Goal: Task Accomplishment & Management: Use online tool/utility

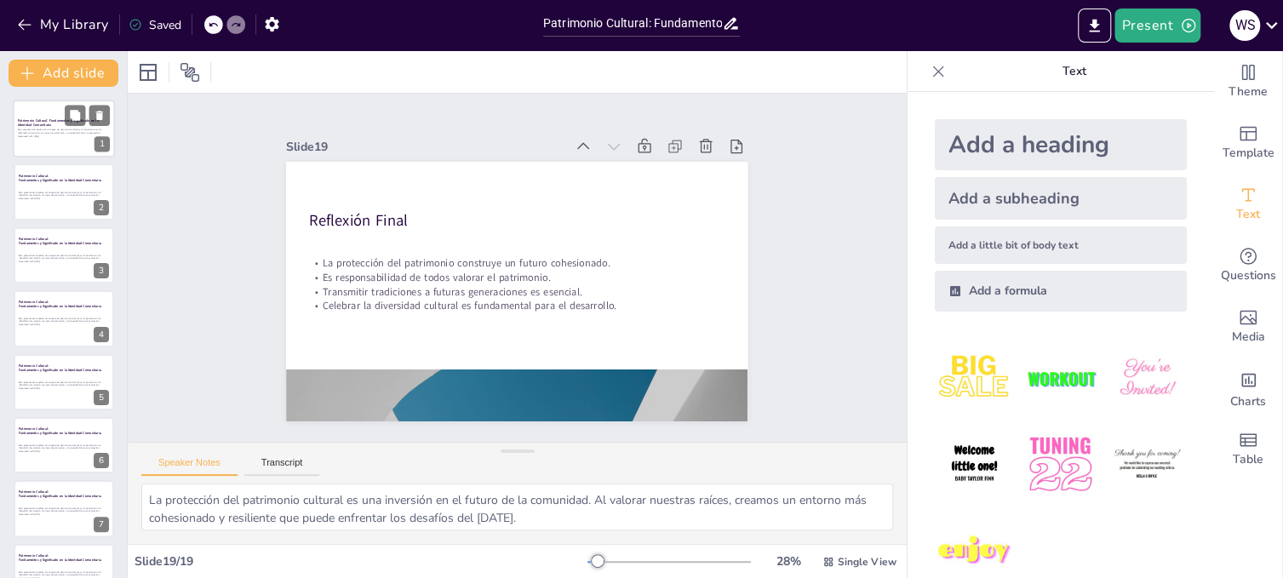
click at [65, 126] on p "Patrimonio Cultural: Fundamentos y Significado en la Identidad Comunitaria" at bounding box center [64, 122] width 92 height 9
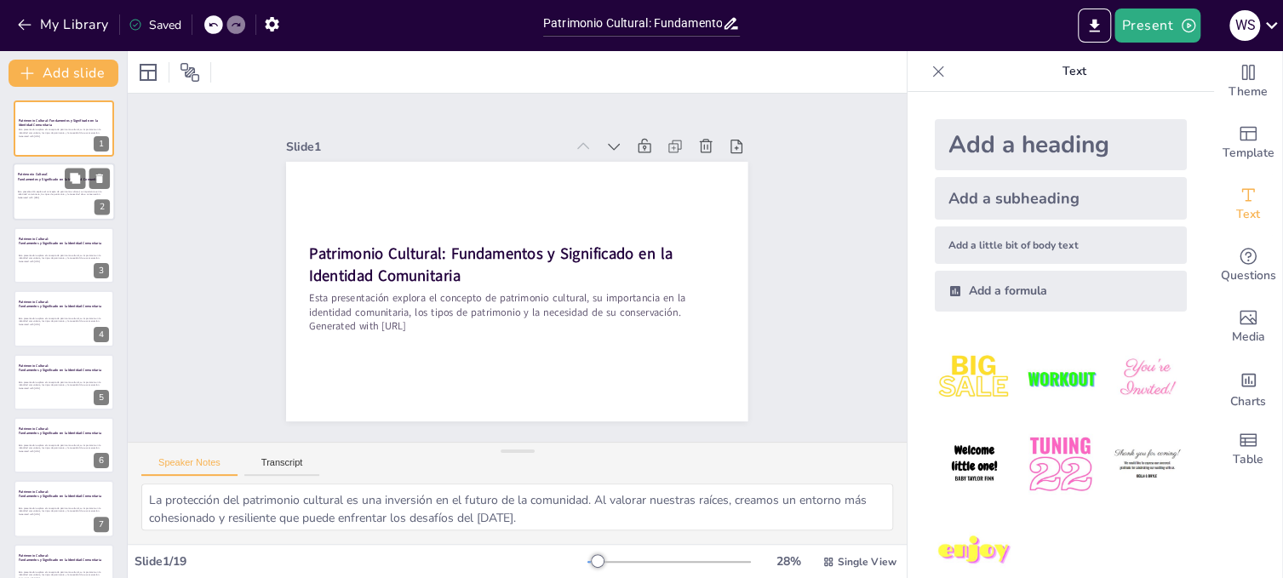
click at [54, 194] on p "Esta presentación explora el concepto de patrimonio cultural, su importancia en…" at bounding box center [64, 193] width 92 height 6
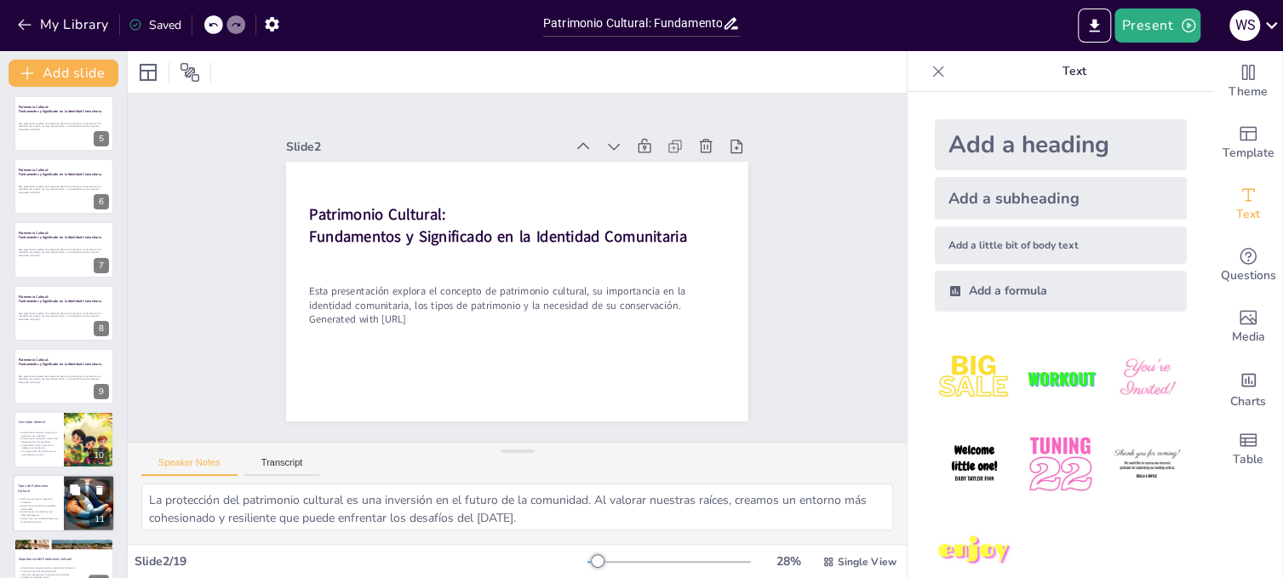
scroll to position [340, 0]
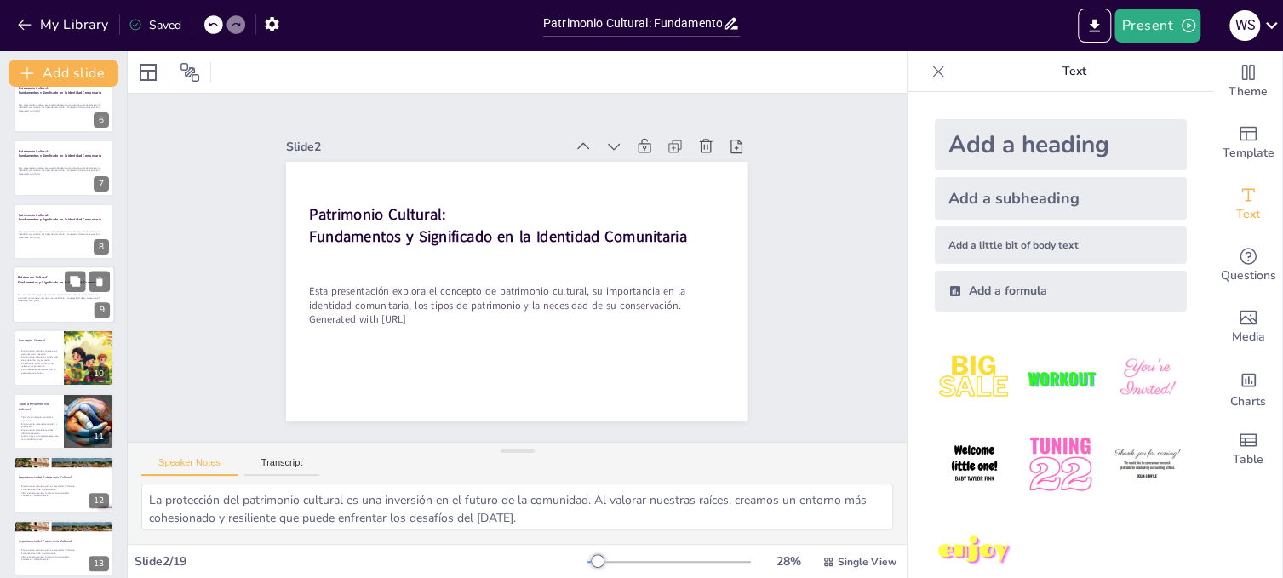
click at [79, 292] on div "Esta presentación explora el concepto de patrimonio cultural, su importancia en…" at bounding box center [64, 298] width 92 height 12
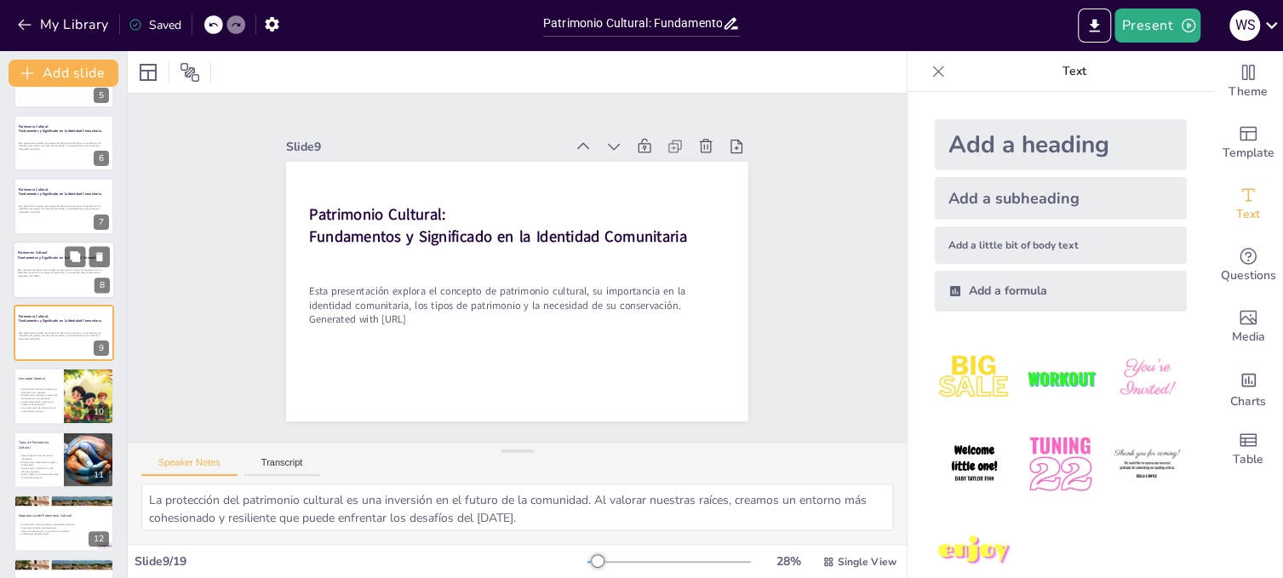
click at [43, 268] on p "Esta presentación explora el concepto de patrimonio cultural, su importancia en…" at bounding box center [64, 271] width 92 height 6
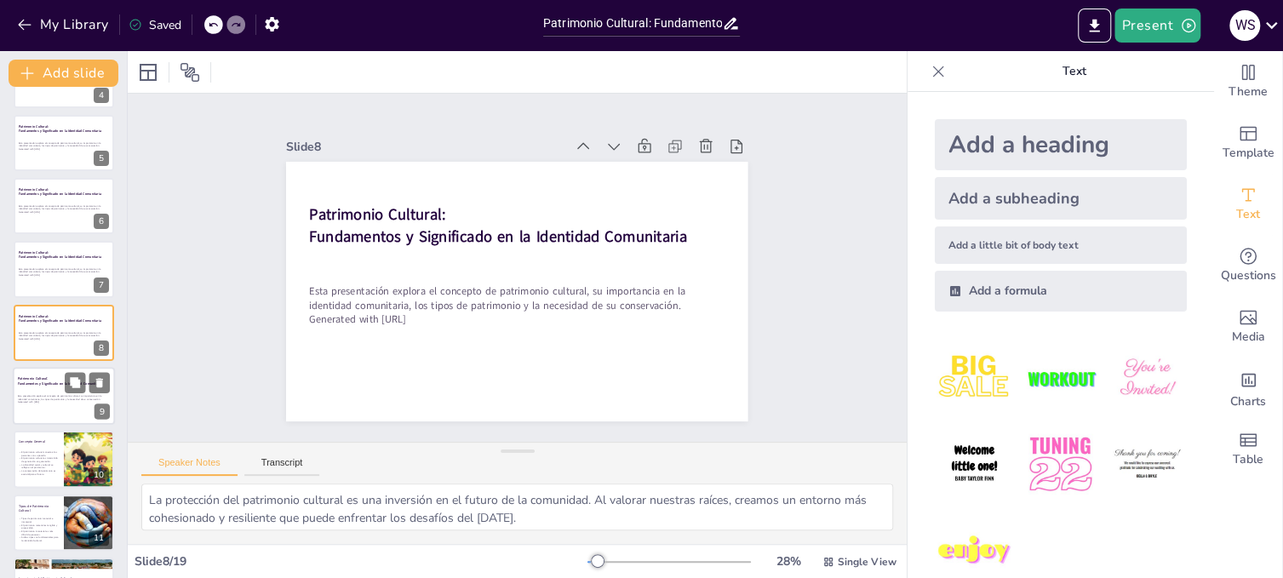
click at [61, 386] on div at bounding box center [64, 396] width 102 height 58
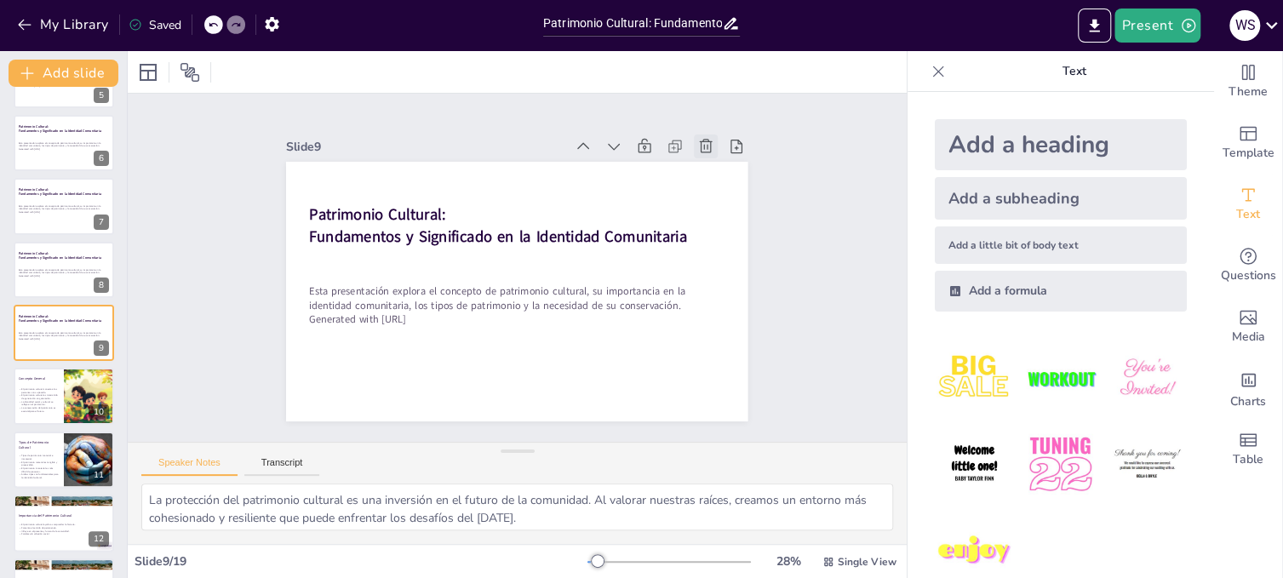
click at [697, 140] on icon at bounding box center [705, 146] width 17 height 17
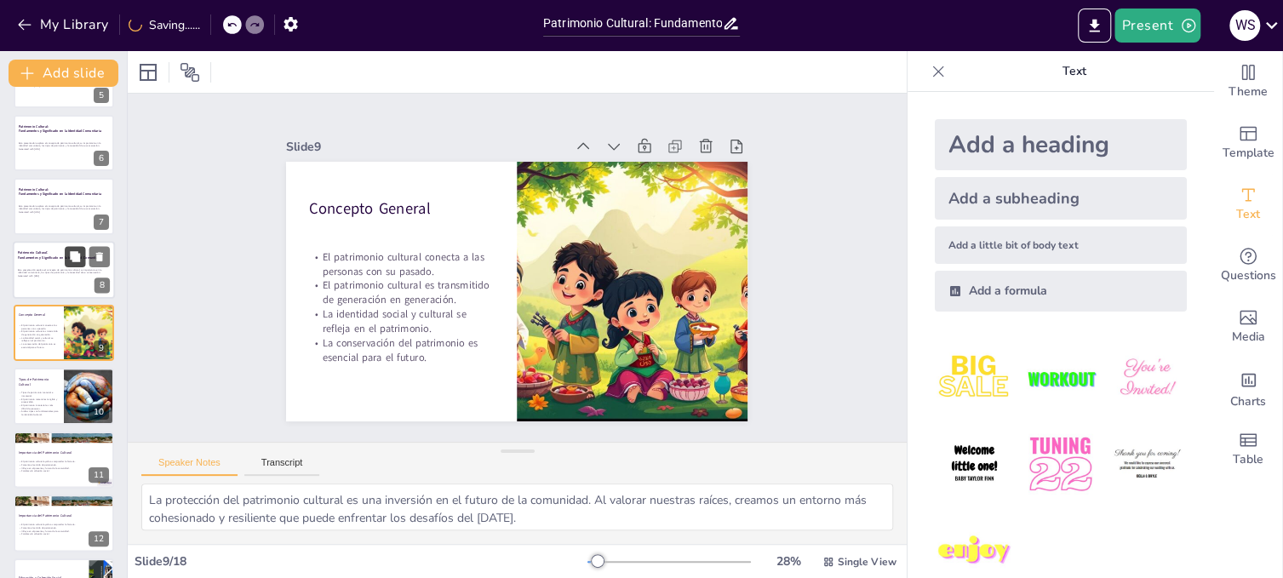
click at [71, 265] on button at bounding box center [75, 256] width 20 height 20
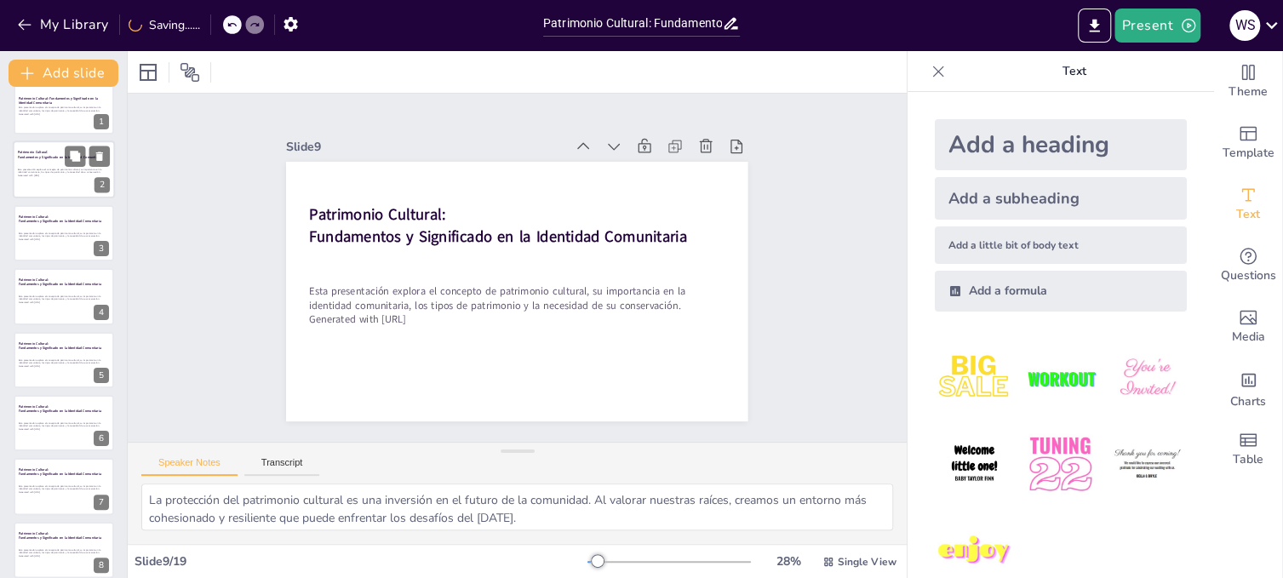
scroll to position [0, 0]
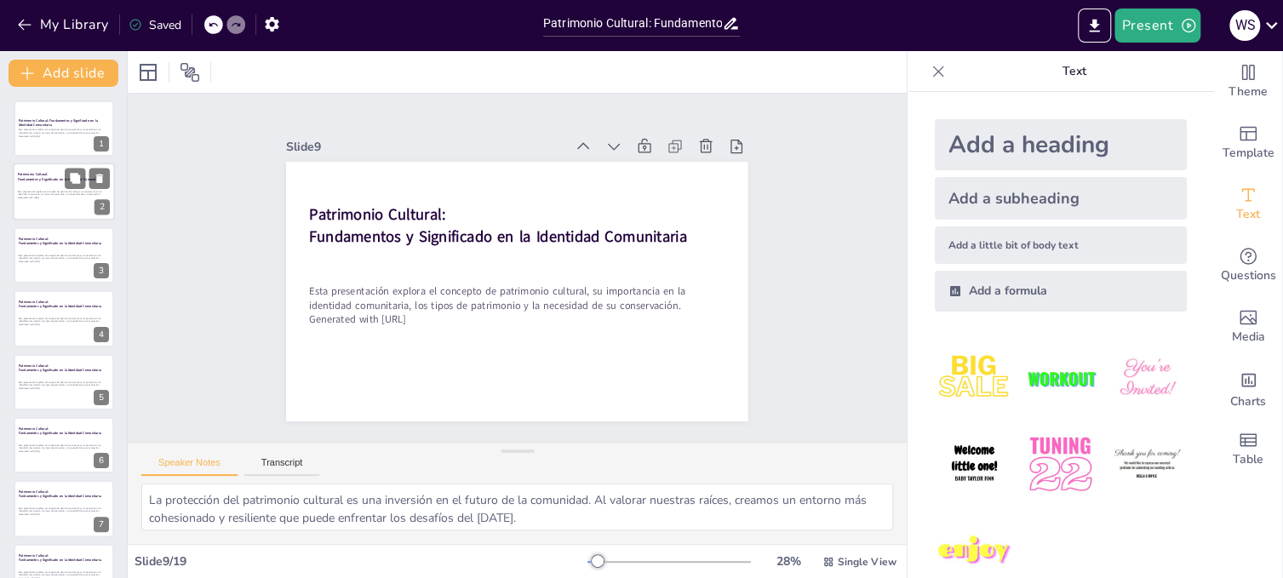
click at [59, 175] on p "Patrimonio Cultural:" at bounding box center [64, 175] width 92 height 5
click at [699, 139] on icon at bounding box center [705, 146] width 13 height 14
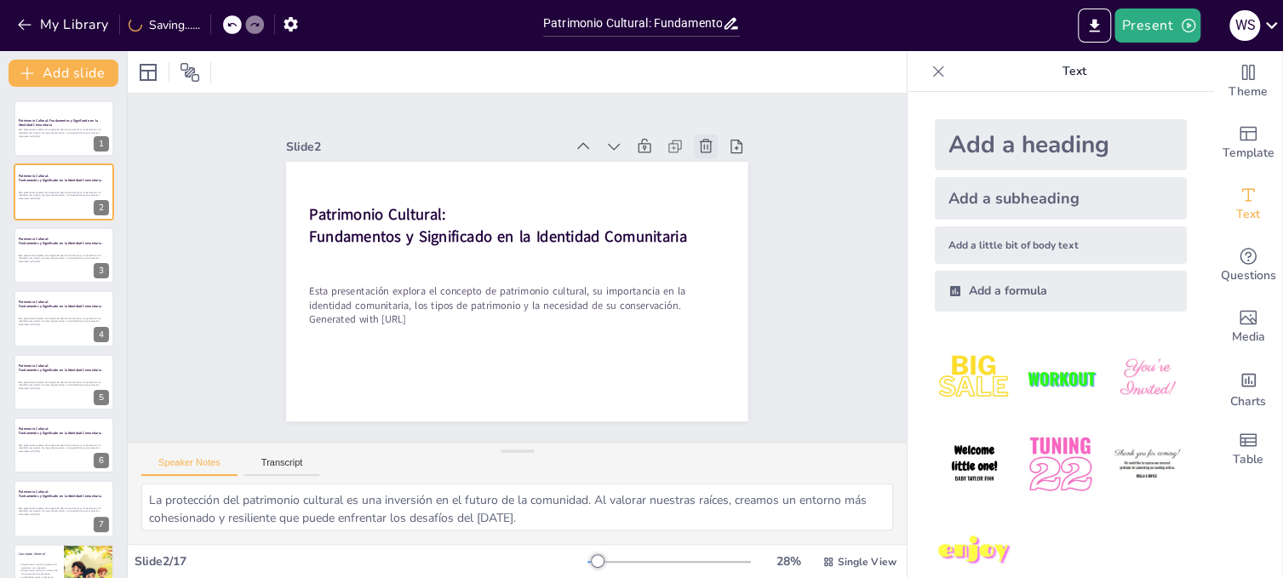
click at [699, 139] on icon at bounding box center [705, 146] width 13 height 14
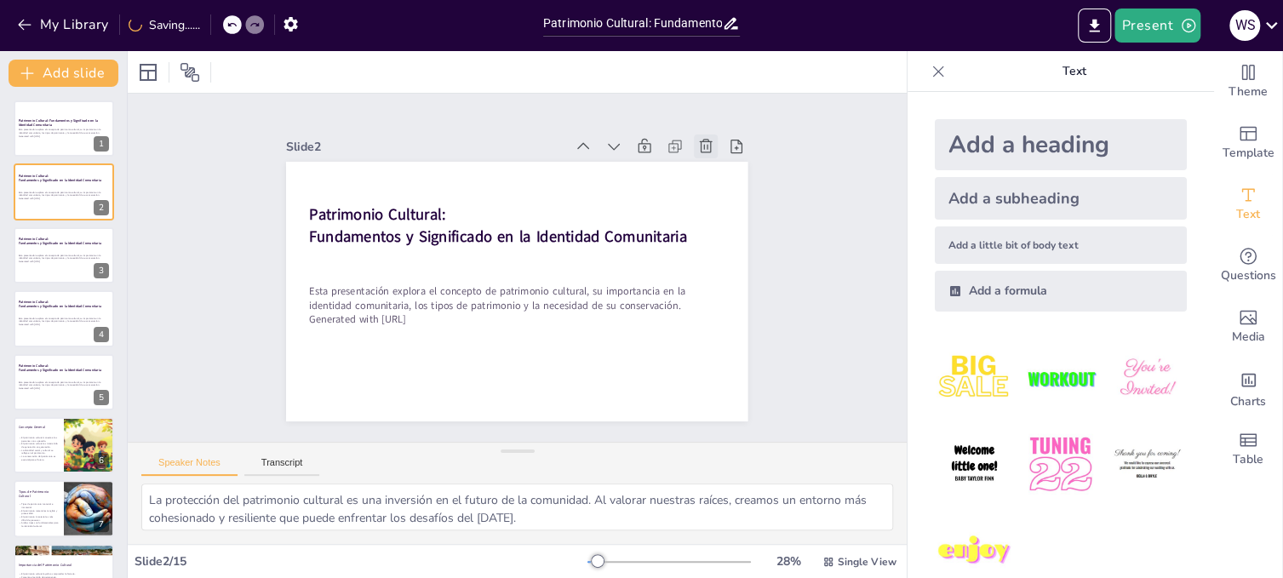
click at [699, 139] on icon at bounding box center [705, 146] width 13 height 14
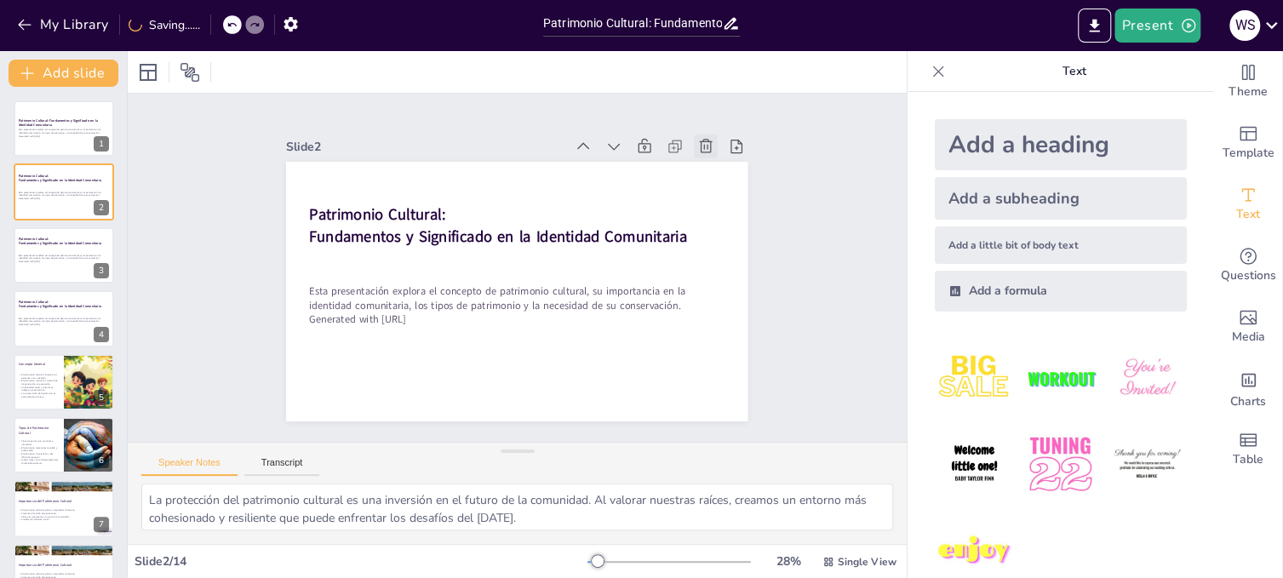
click at [699, 139] on icon at bounding box center [705, 146] width 13 height 14
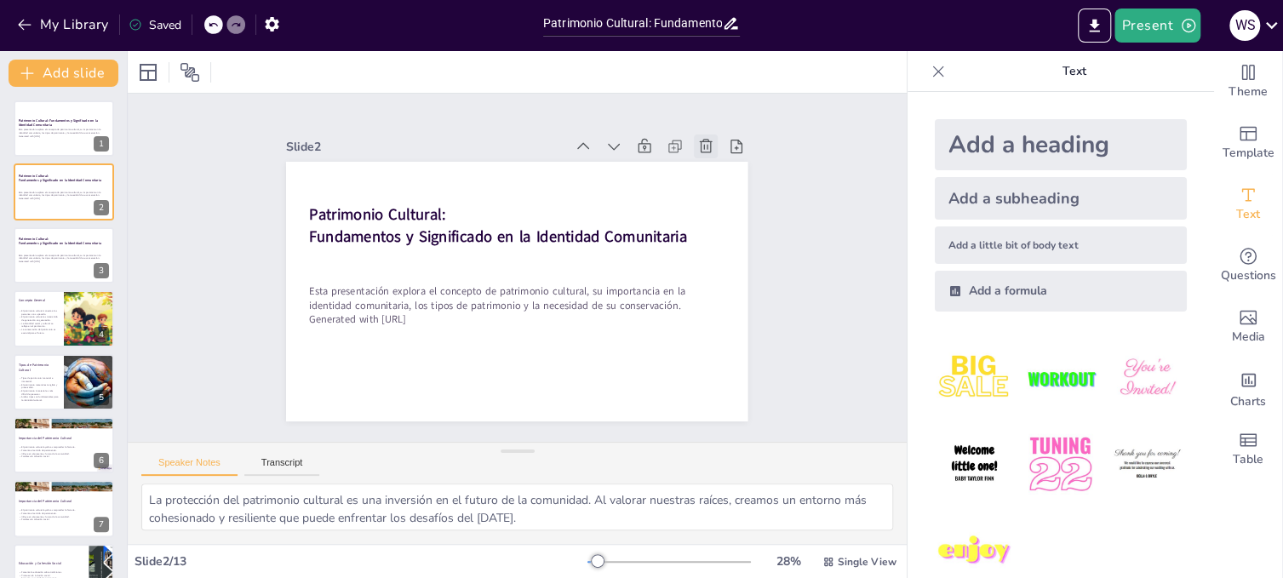
click at [699, 139] on icon at bounding box center [705, 146] width 13 height 14
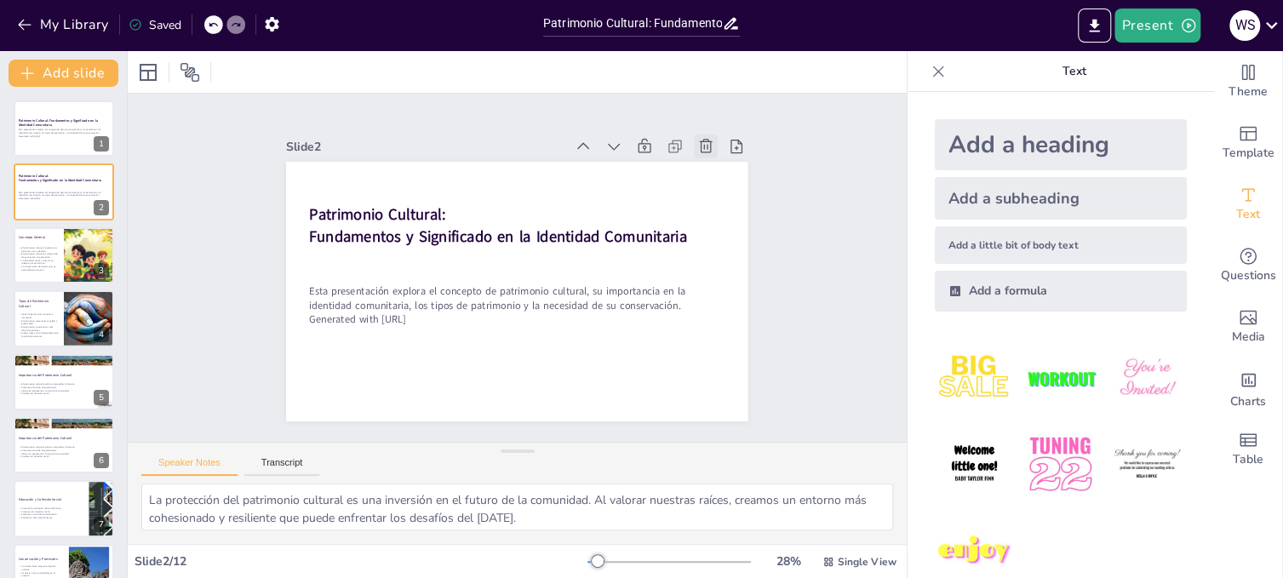
click at [699, 139] on icon at bounding box center [705, 146] width 13 height 14
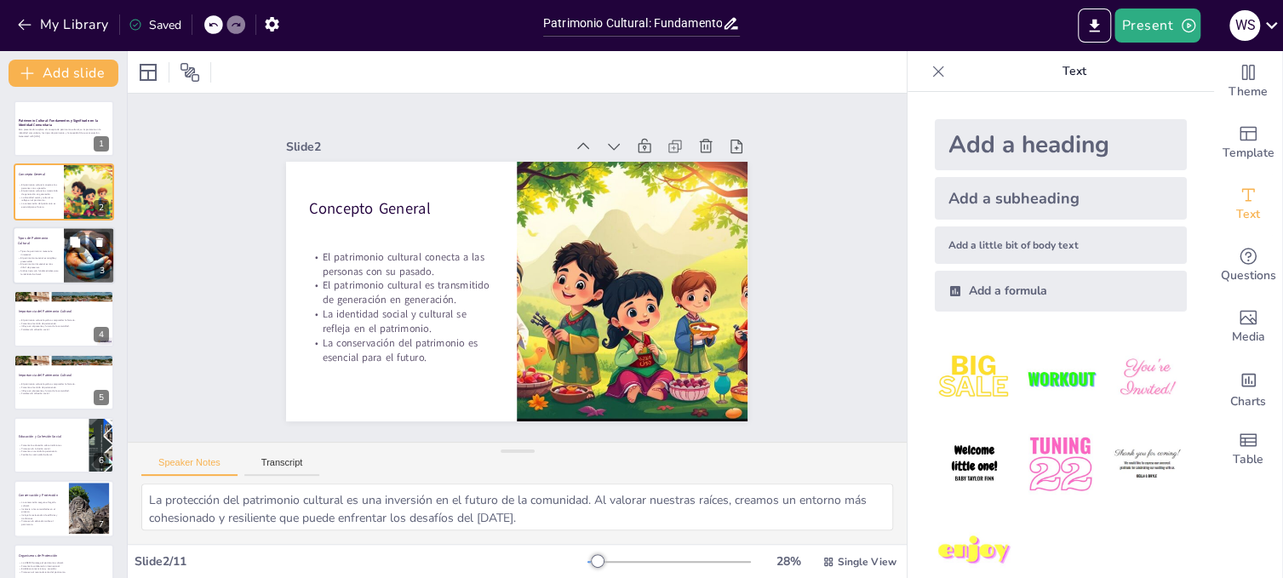
click at [86, 248] on div at bounding box center [87, 241] width 45 height 20
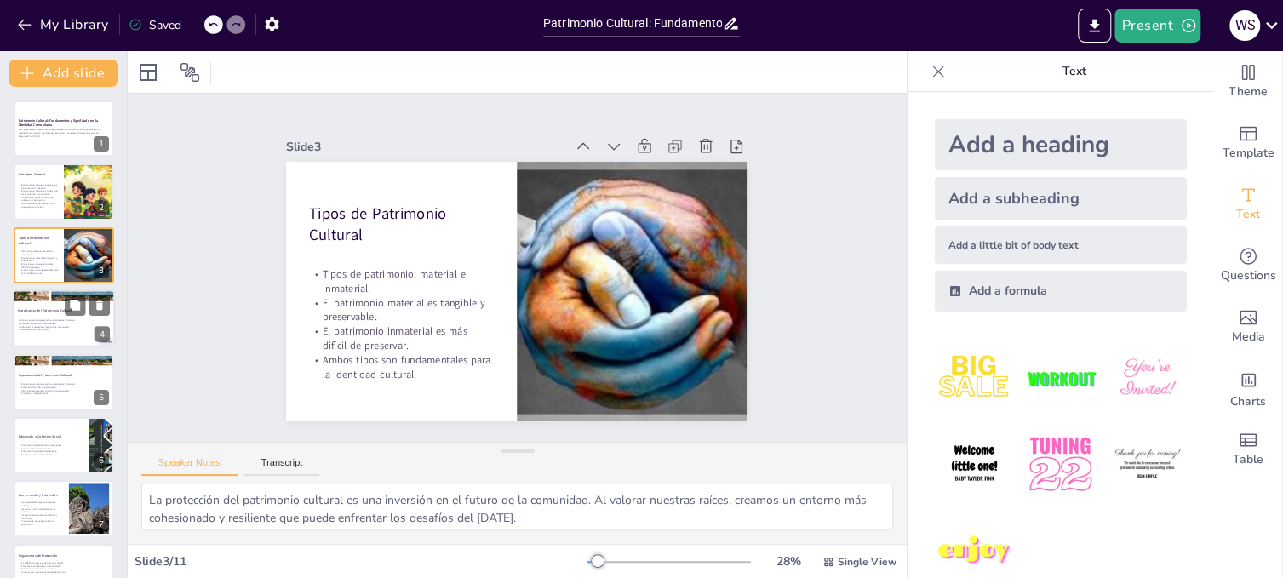
click at [58, 314] on div at bounding box center [64, 318] width 102 height 58
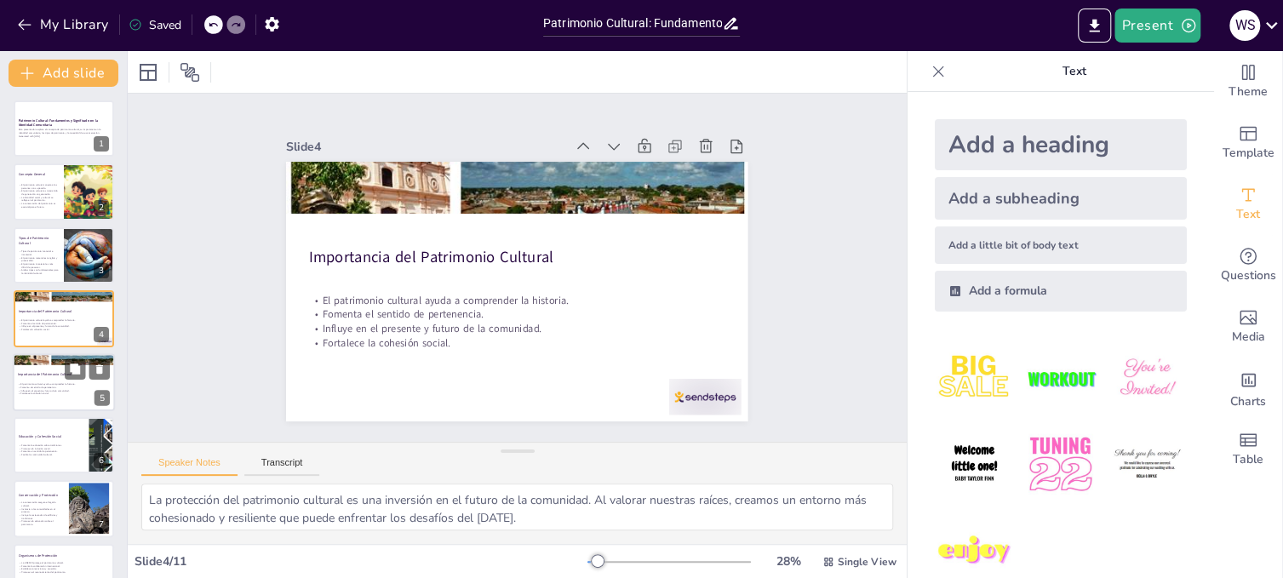
click at [54, 381] on div at bounding box center [64, 382] width 102 height 58
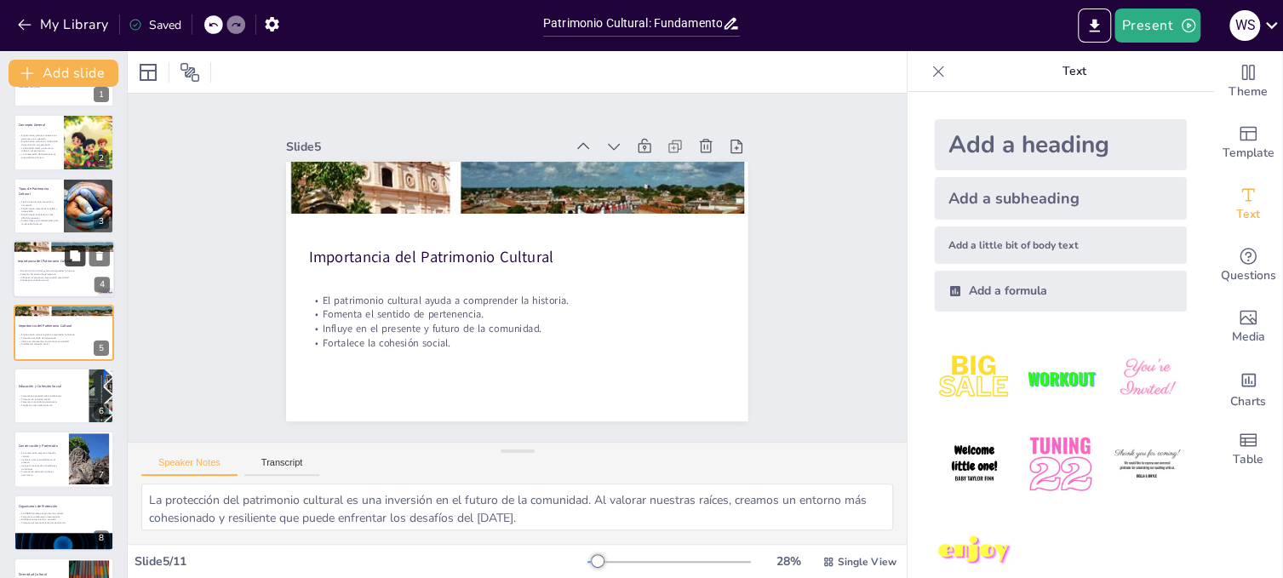
click at [76, 263] on button at bounding box center [75, 256] width 20 height 20
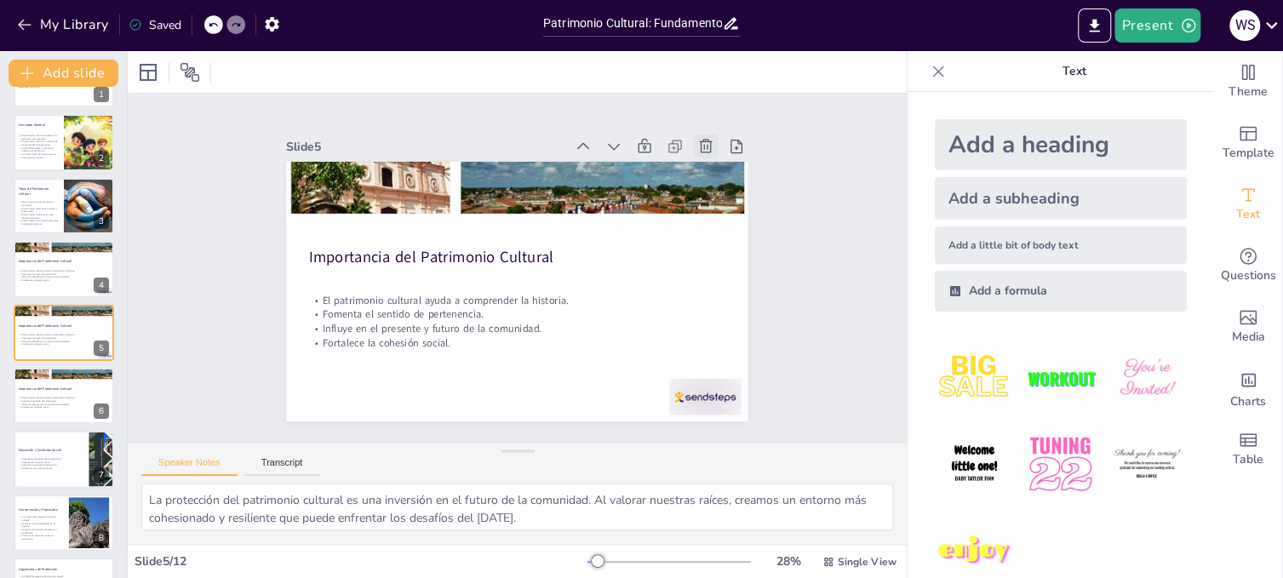
click at [697, 139] on icon at bounding box center [705, 146] width 17 height 17
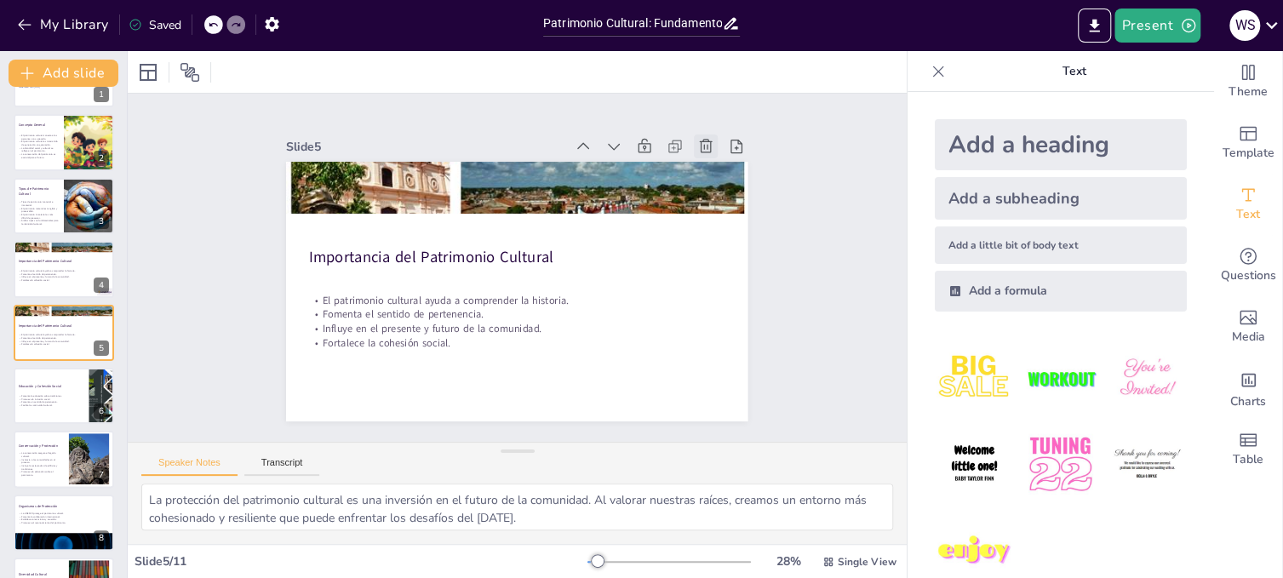
click at [697, 142] on icon at bounding box center [705, 146] width 17 height 17
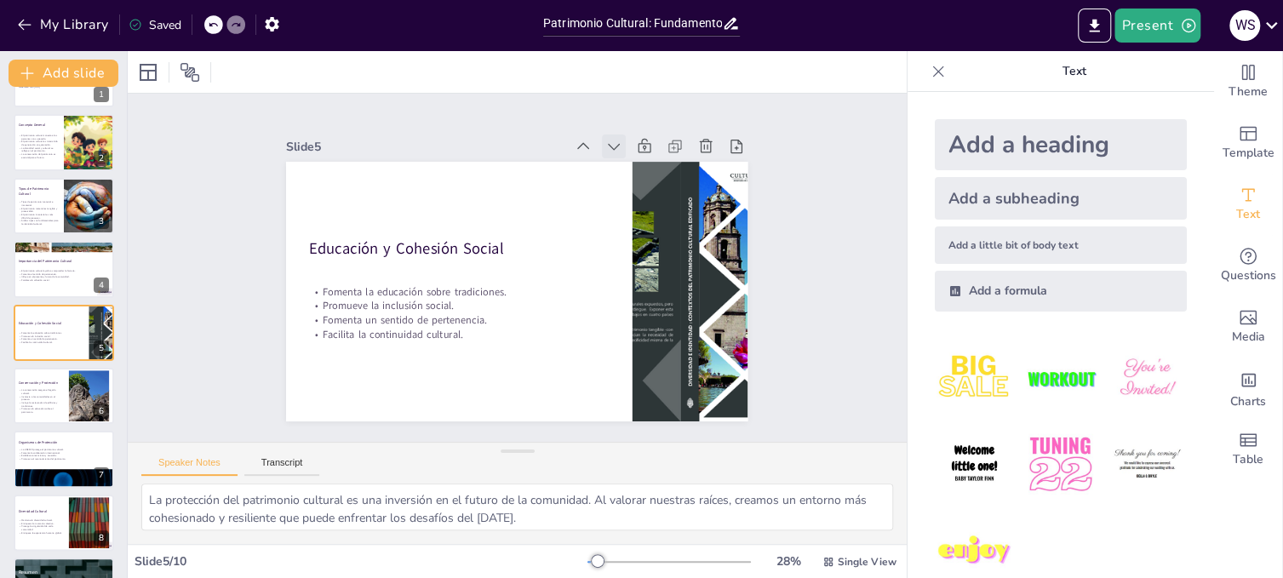
click at [605, 142] on icon at bounding box center [613, 146] width 17 height 17
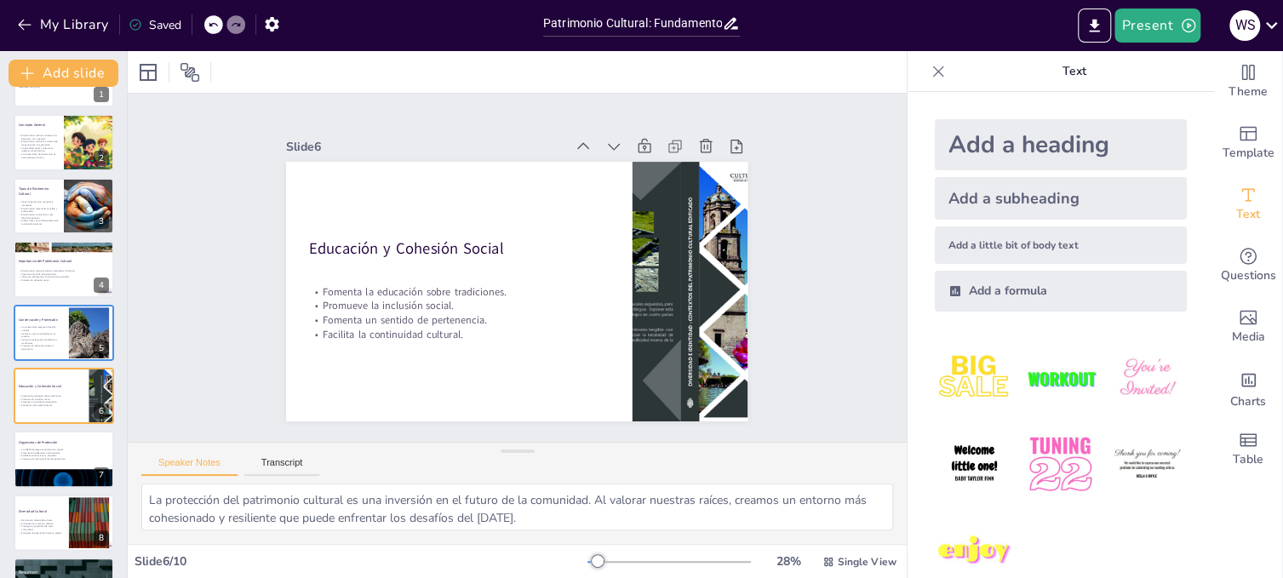
click at [605, 142] on icon at bounding box center [613, 146] width 17 height 17
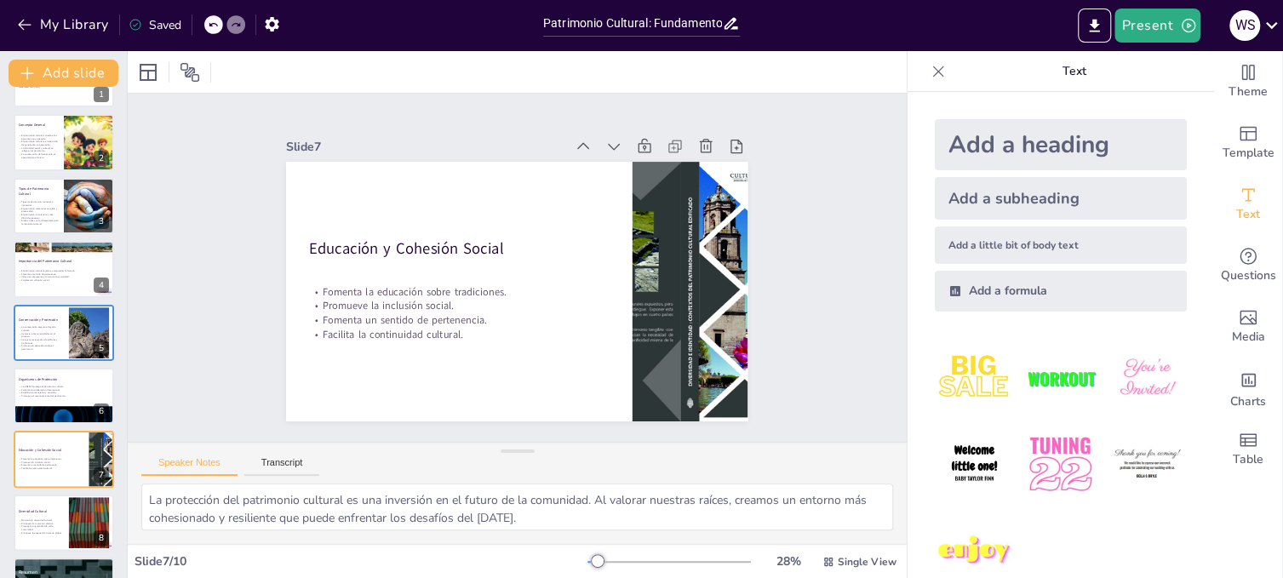
click at [605, 142] on icon at bounding box center [613, 146] width 17 height 17
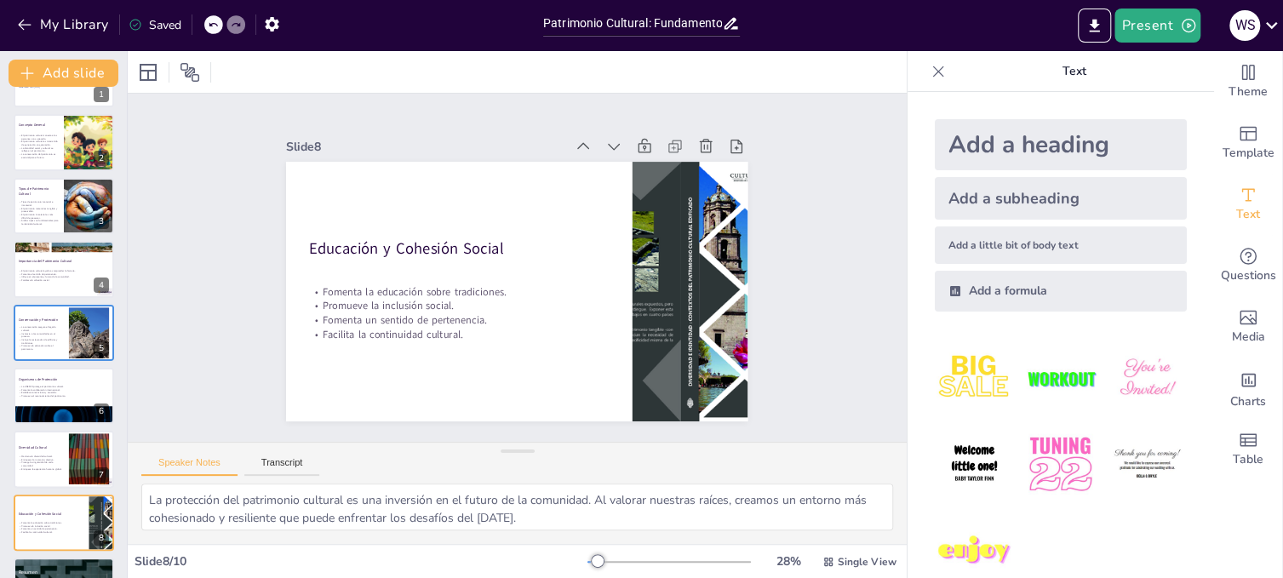
click at [605, 142] on icon at bounding box center [613, 146] width 17 height 17
click at [574, 142] on icon at bounding box center [582, 146] width 17 height 17
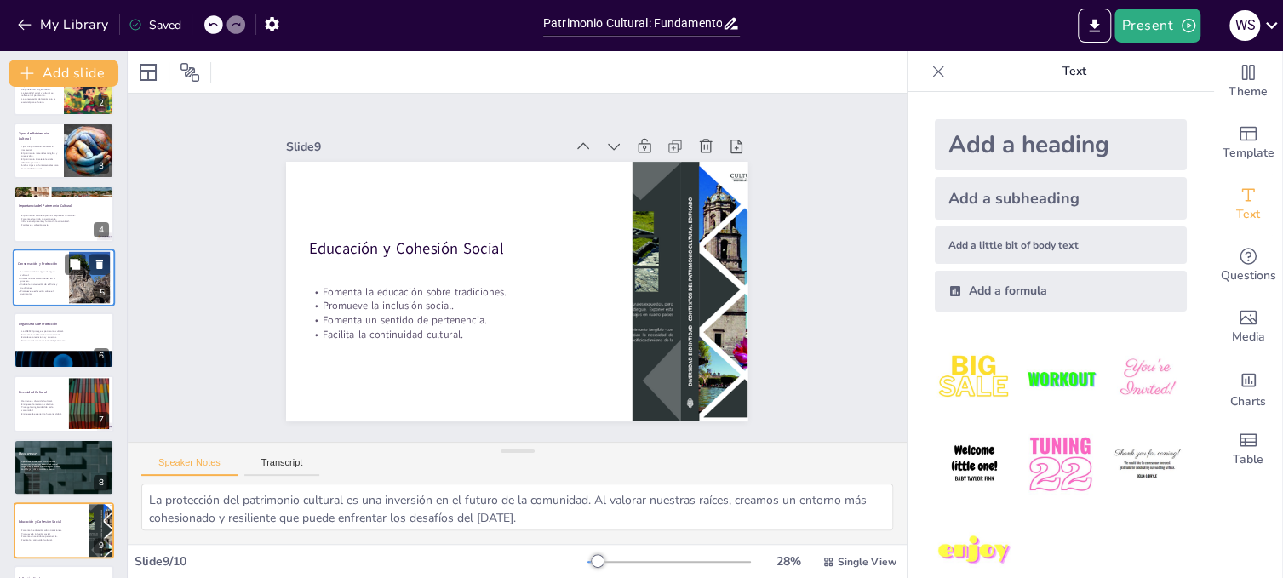
scroll to position [162, 0]
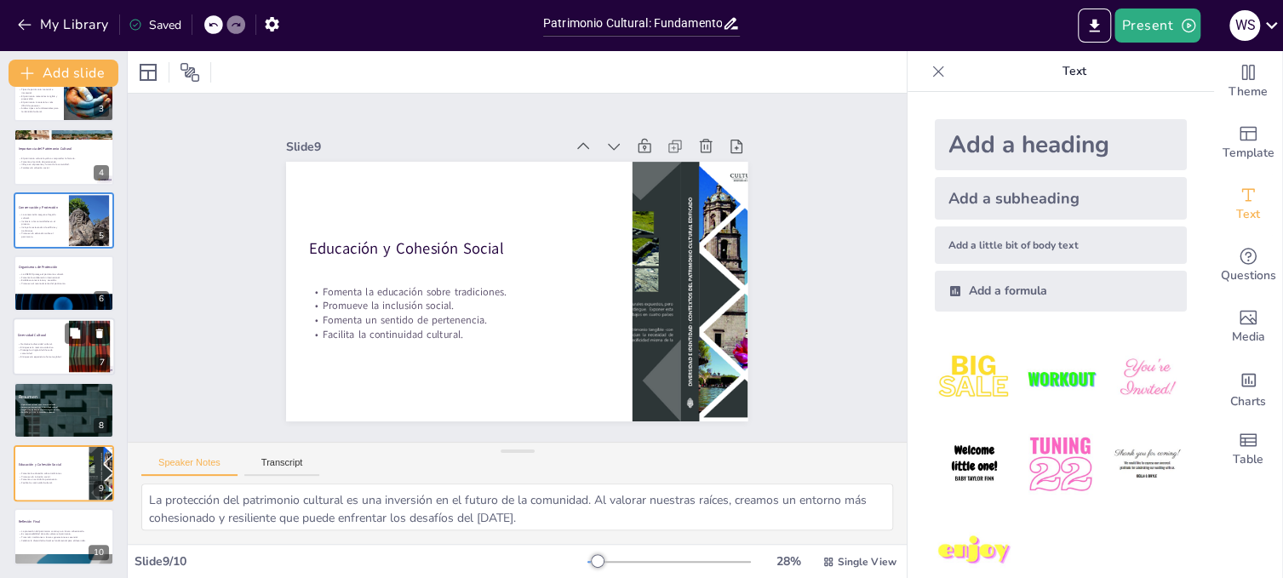
click at [97, 402] on button at bounding box center [99, 397] width 20 height 20
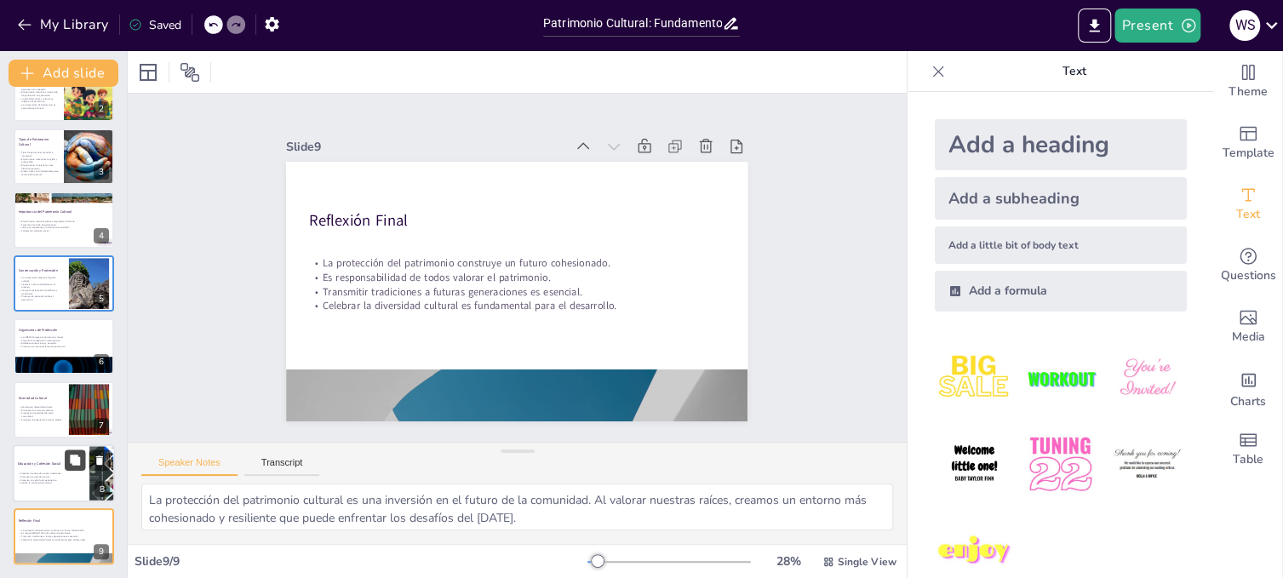
click at [65, 464] on button at bounding box center [75, 459] width 20 height 20
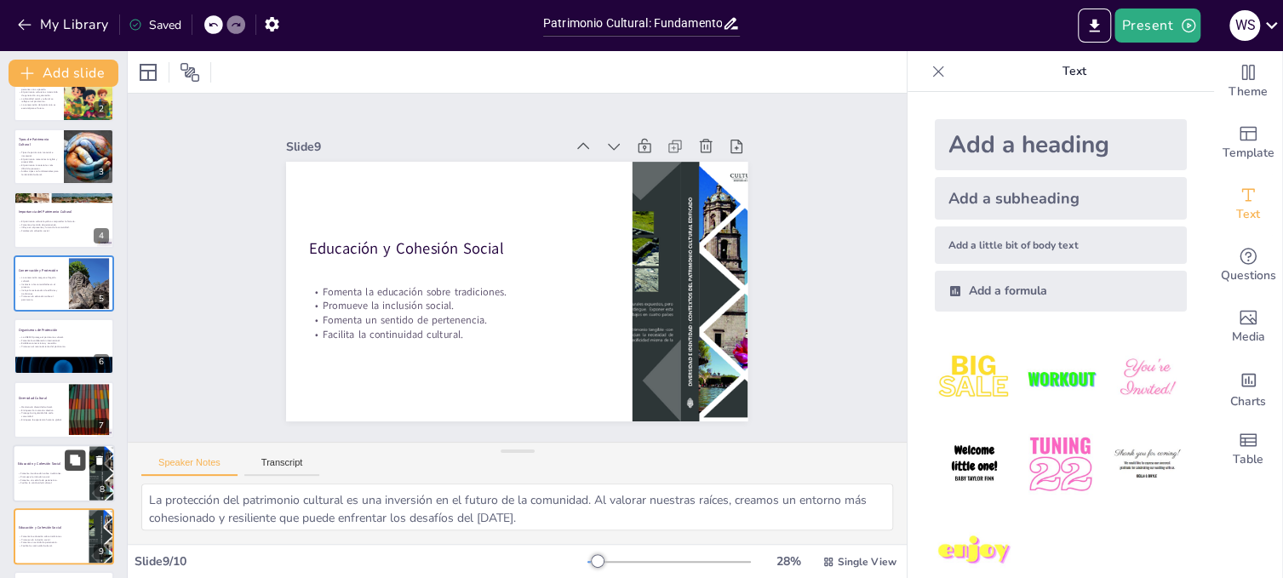
scroll to position [162, 0]
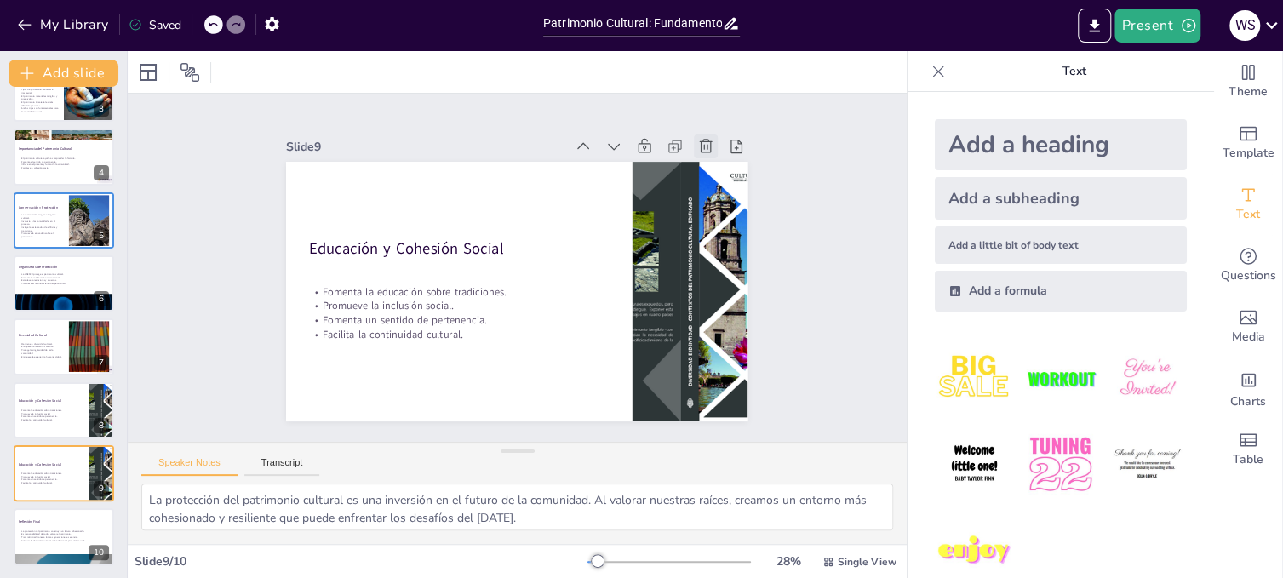
click at [699, 141] on icon at bounding box center [705, 146] width 13 height 14
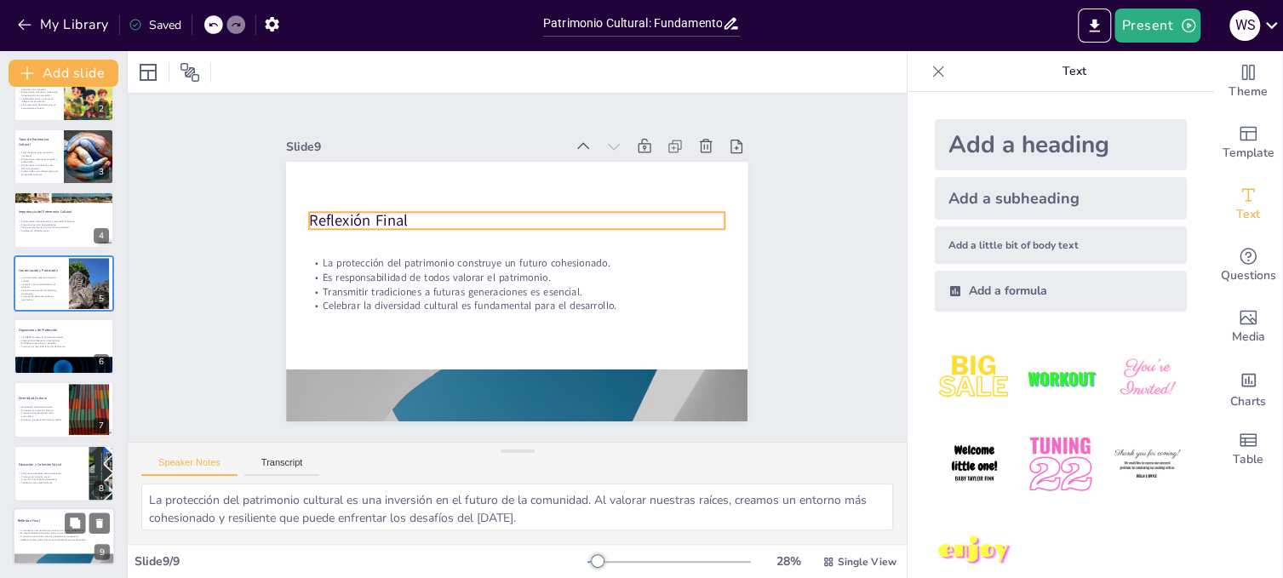
click at [31, 519] on p "Reflexión Final" at bounding box center [64, 520] width 92 height 5
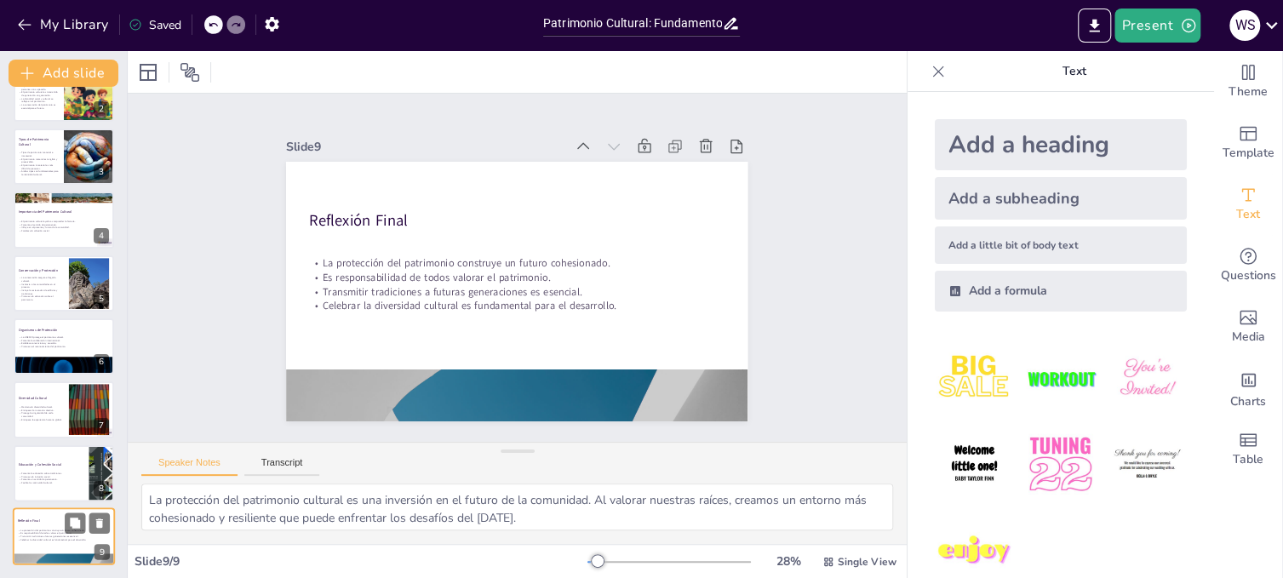
click at [31, 519] on p "Reflexión Final" at bounding box center [64, 520] width 92 height 5
click at [33, 466] on div at bounding box center [64, 473] width 102 height 58
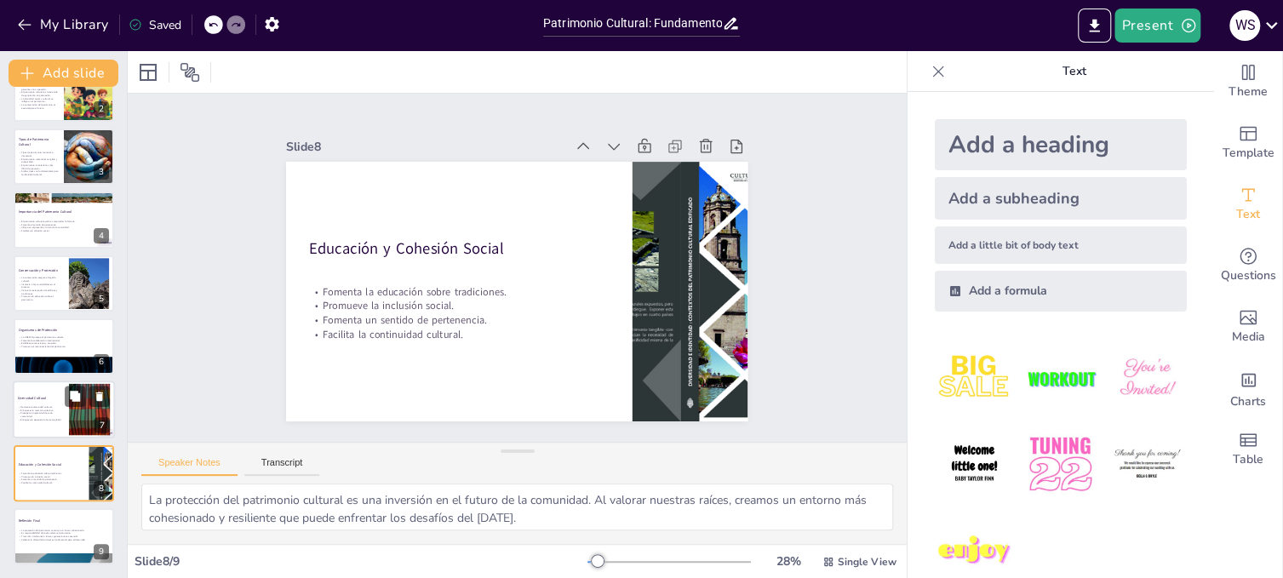
click at [31, 409] on p "Enriquecer la memoria colectiva." at bounding box center [41, 410] width 46 height 3
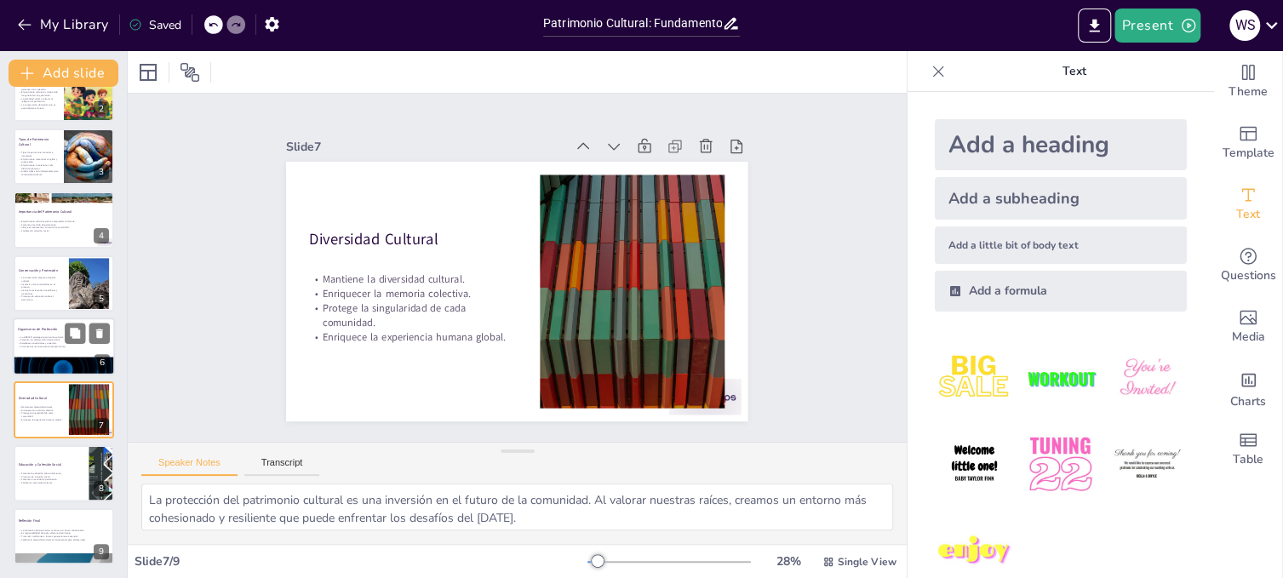
click at [32, 341] on p "Establece convenciones y acuerdos." at bounding box center [64, 342] width 92 height 3
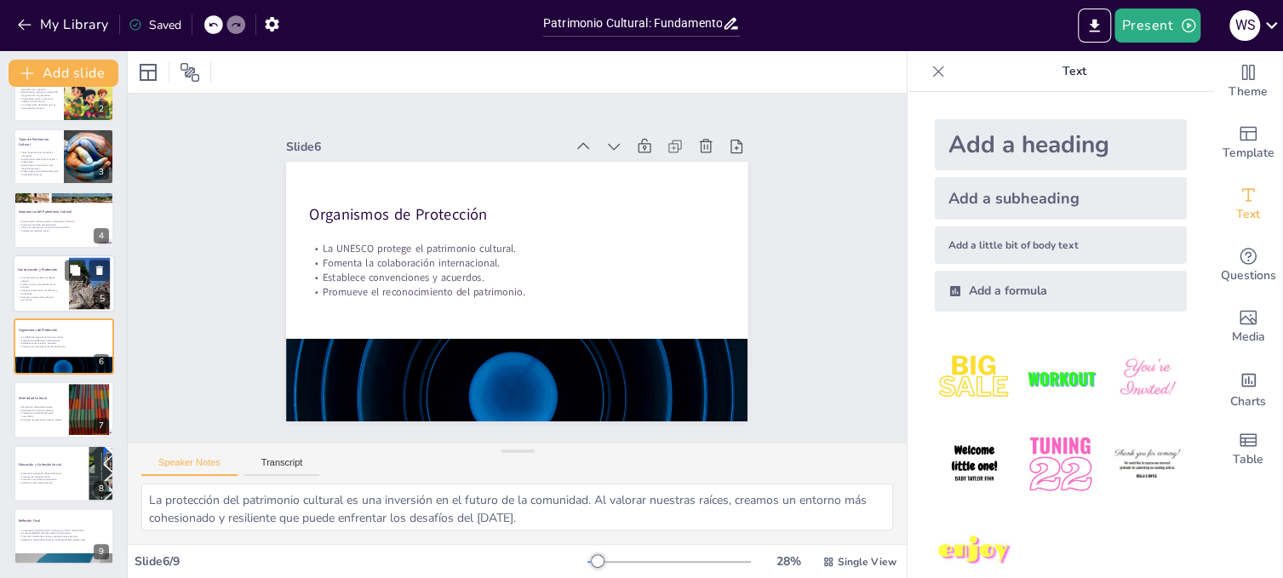
click at [34, 283] on p "Involucra a las comunidades en el proceso." at bounding box center [41, 285] width 46 height 6
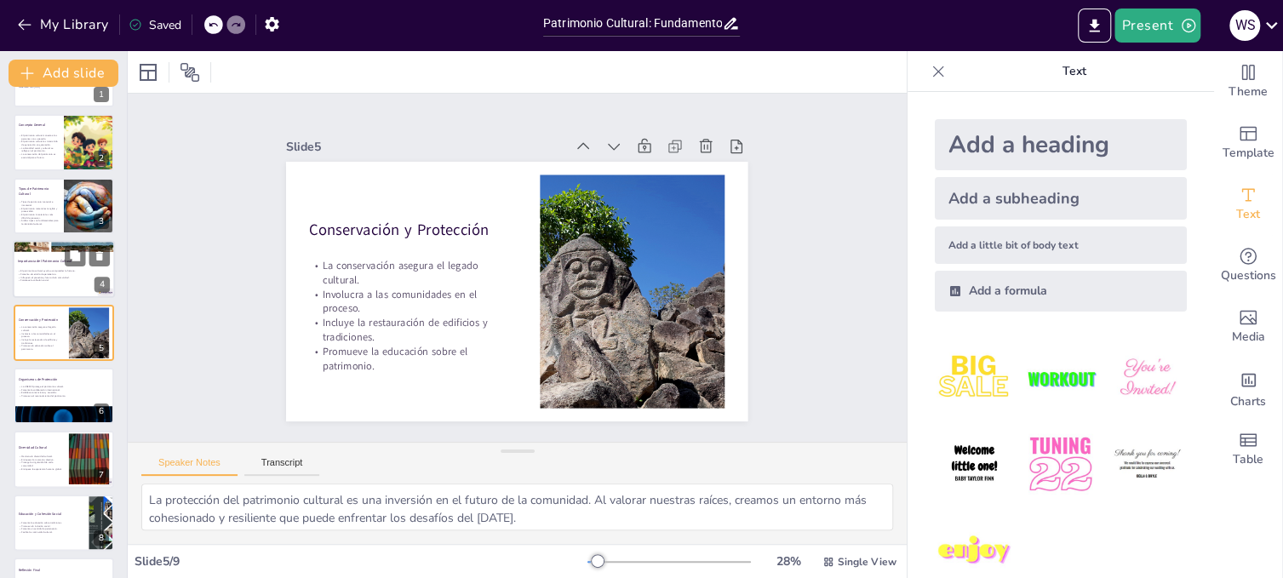
click at [29, 273] on p "Fomenta el sentido de pertenencia." at bounding box center [64, 273] width 92 height 3
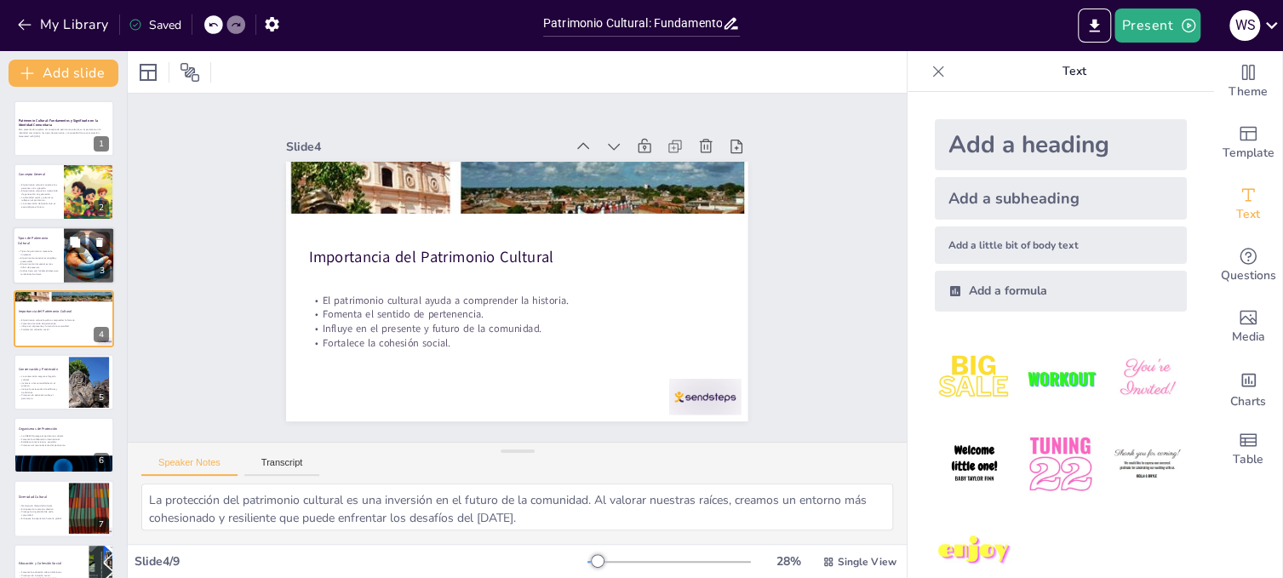
click at [27, 248] on div at bounding box center [64, 255] width 102 height 58
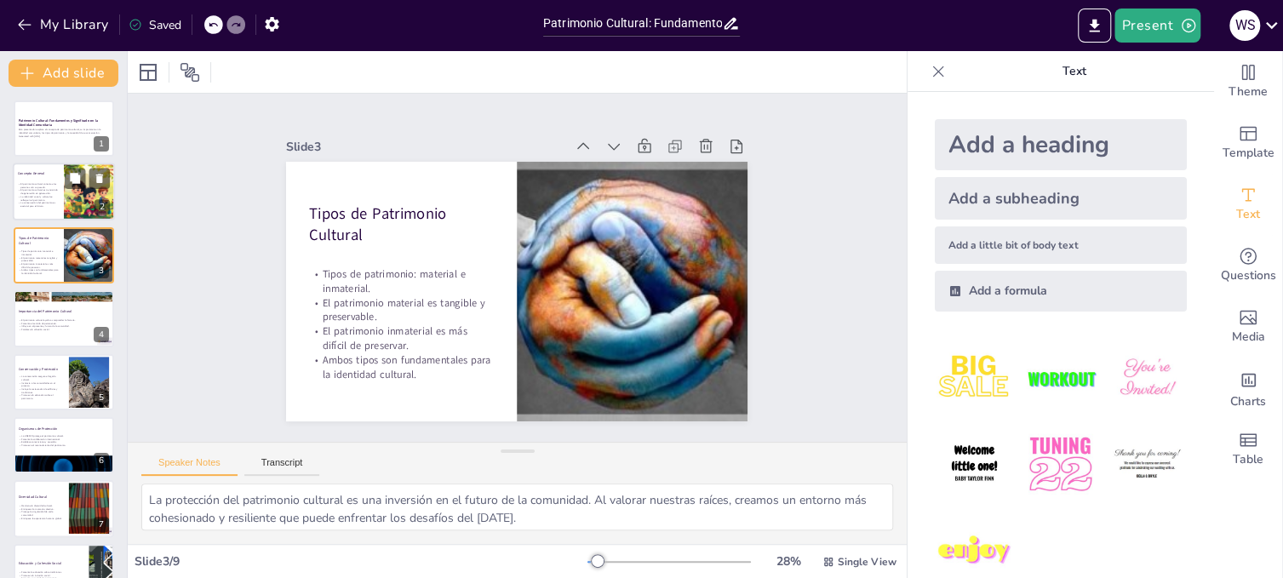
click at [37, 184] on p "El patrimonio cultural conecta a las personas con su pasado." at bounding box center [38, 186] width 41 height 6
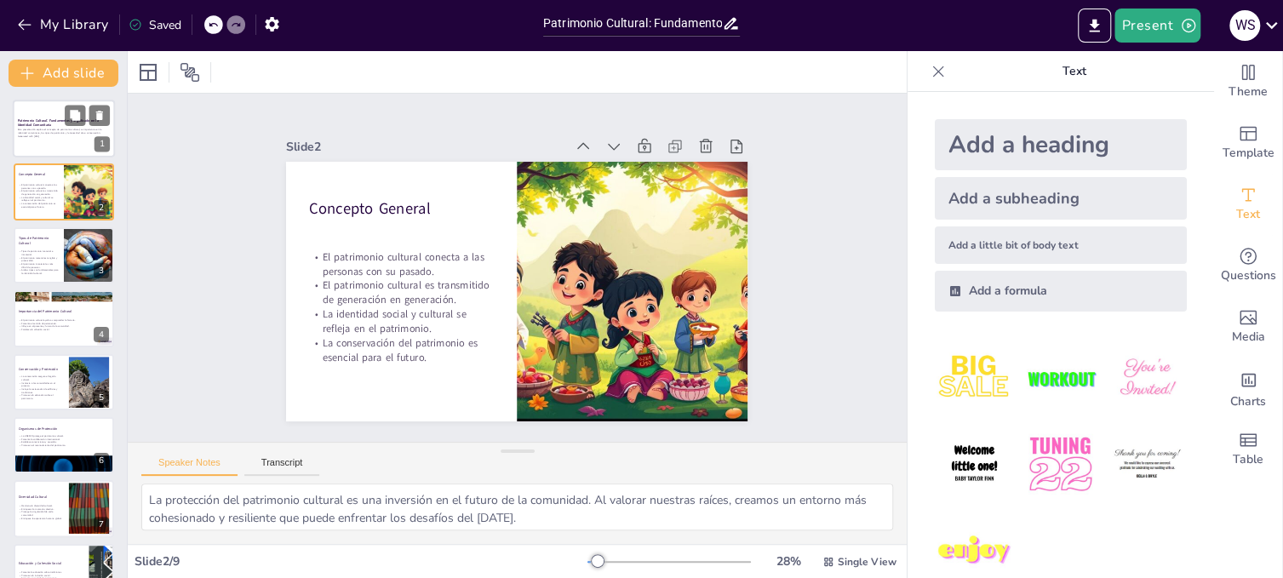
click at [36, 129] on p "Esta presentación explora el concepto de patrimonio cultural, su importancia en…" at bounding box center [64, 132] width 92 height 6
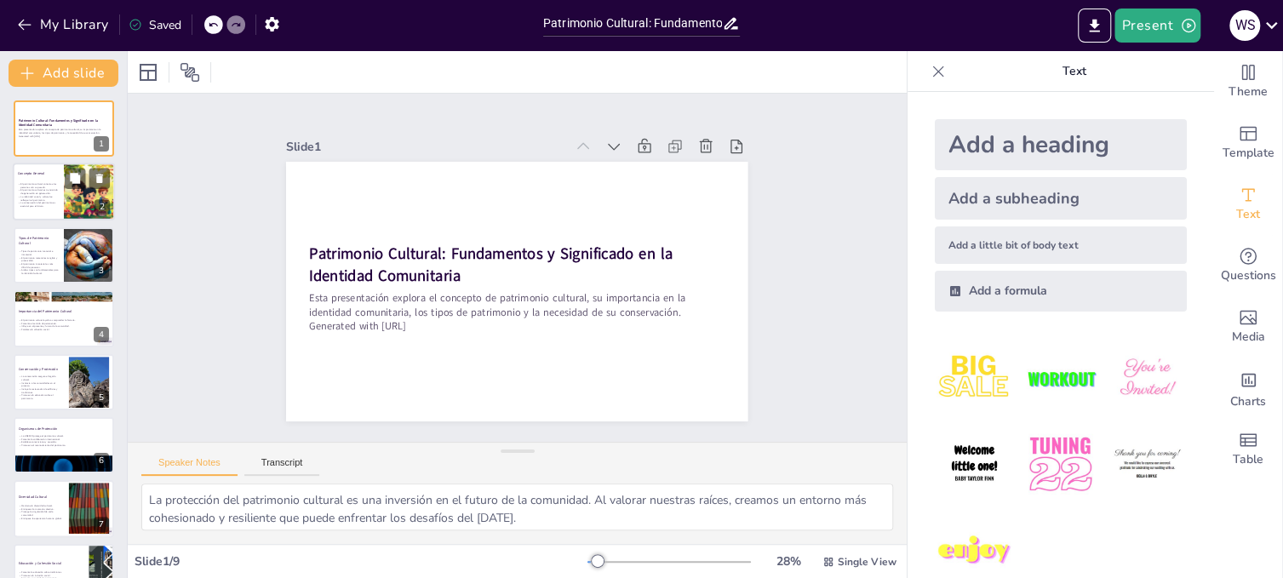
click at [31, 194] on p "El patrimonio cultural es transmitido de generación en generación." at bounding box center [38, 192] width 41 height 6
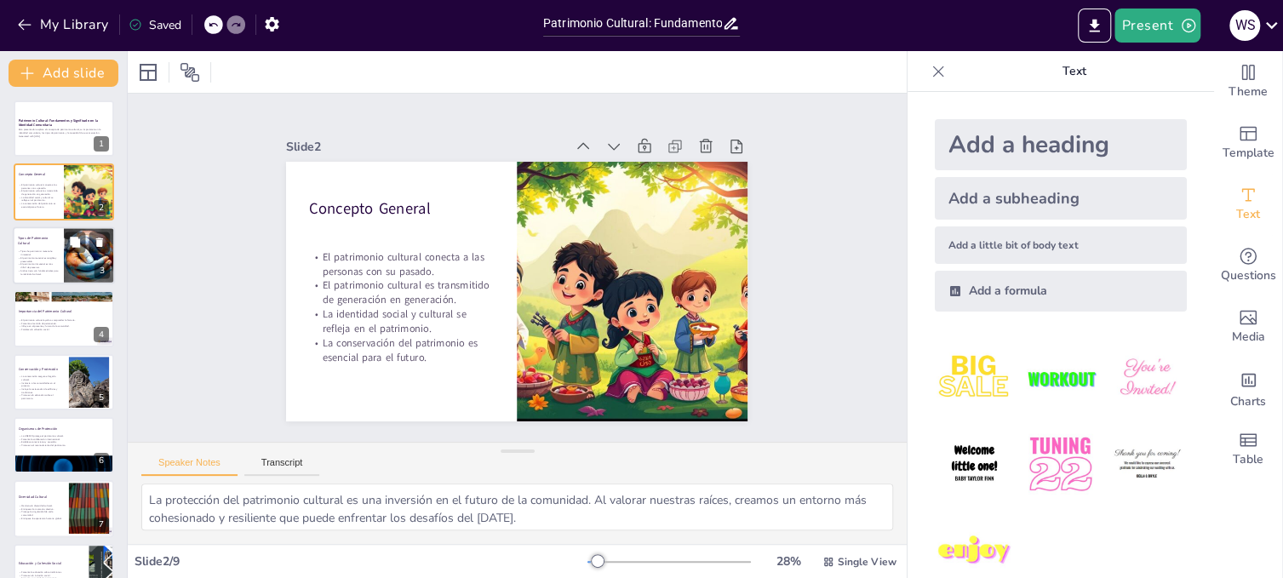
click at [21, 259] on p "El patrimonio material es tangible y preservable." at bounding box center [38, 259] width 41 height 6
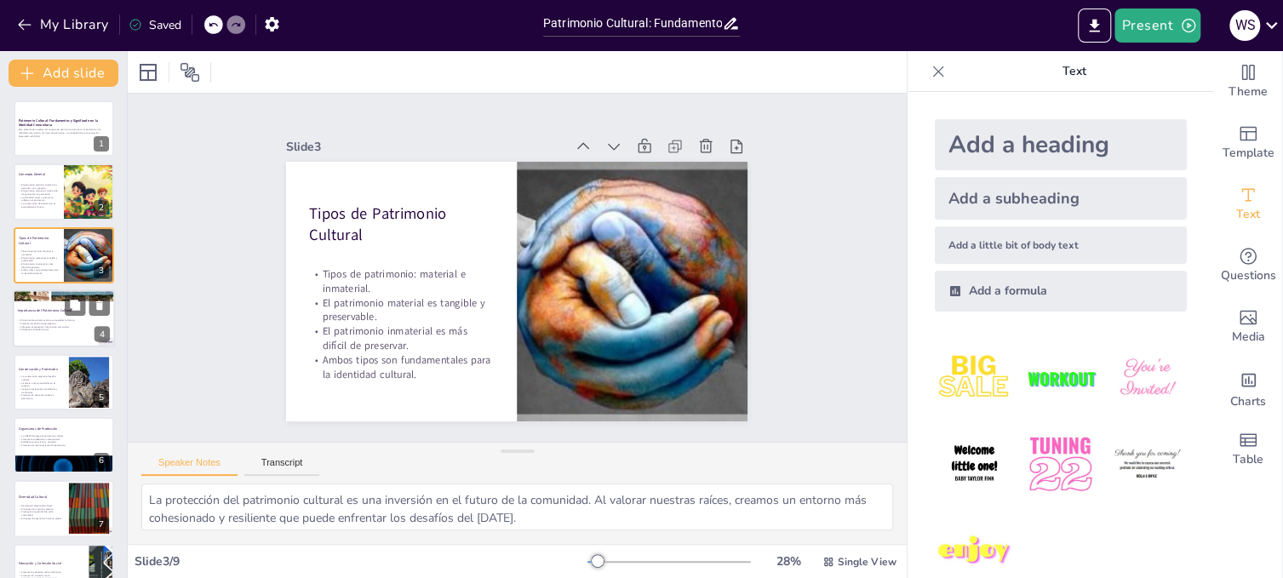
click at [25, 329] on p "Fortalece la cohesión social." at bounding box center [64, 330] width 92 height 3
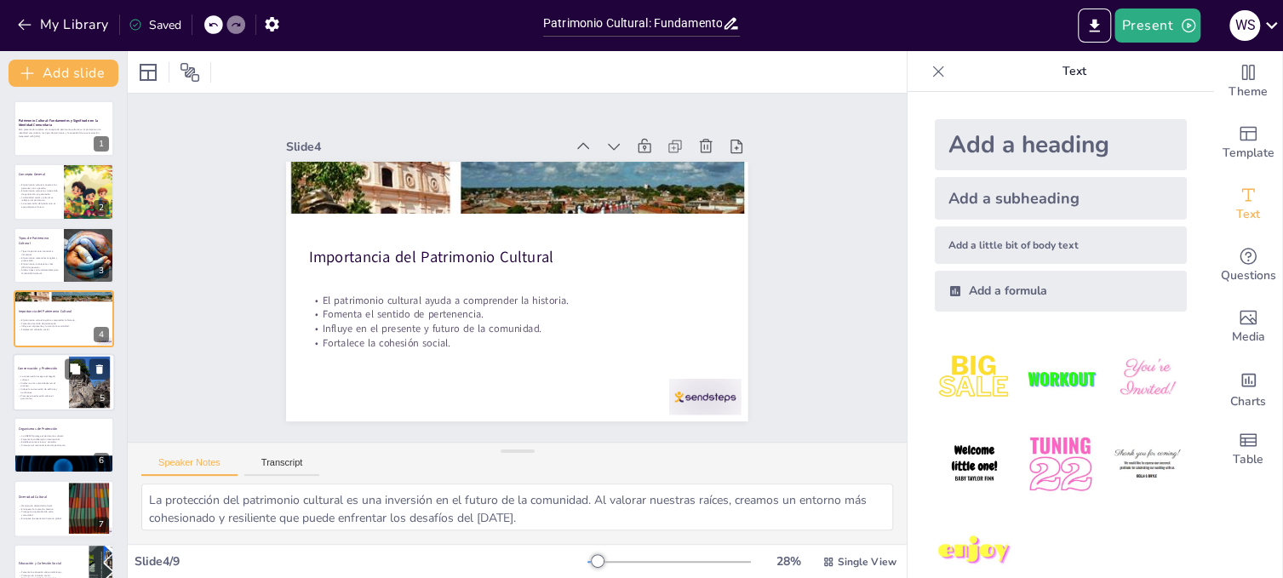
click at [22, 384] on p "Involucra a las comunidades en el proceso." at bounding box center [41, 383] width 46 height 6
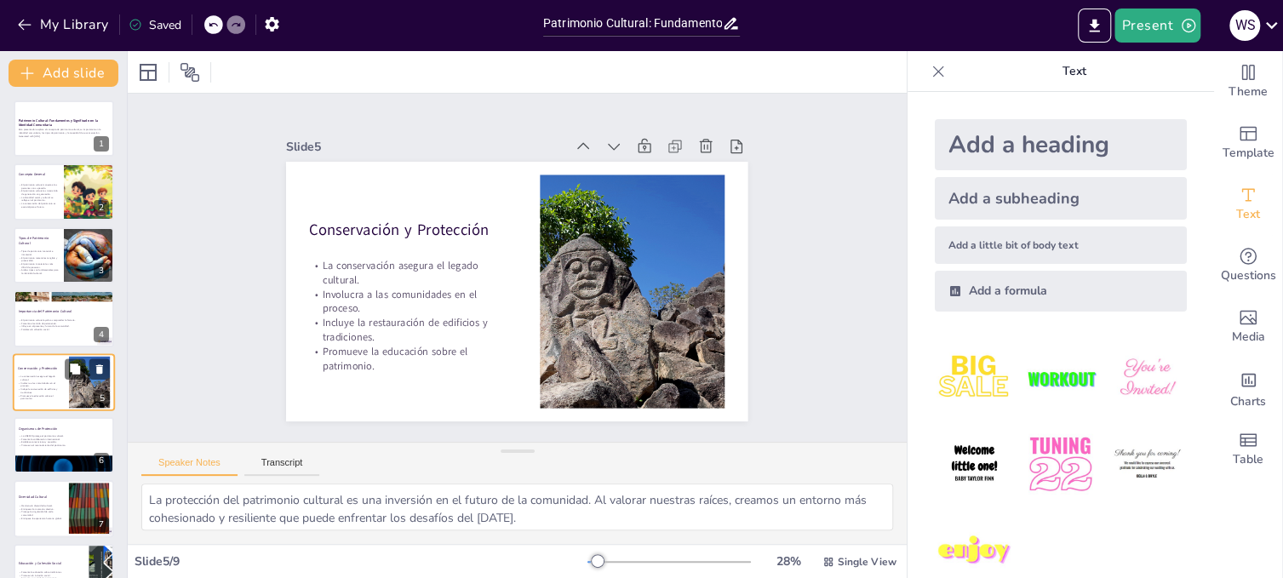
scroll to position [49, 0]
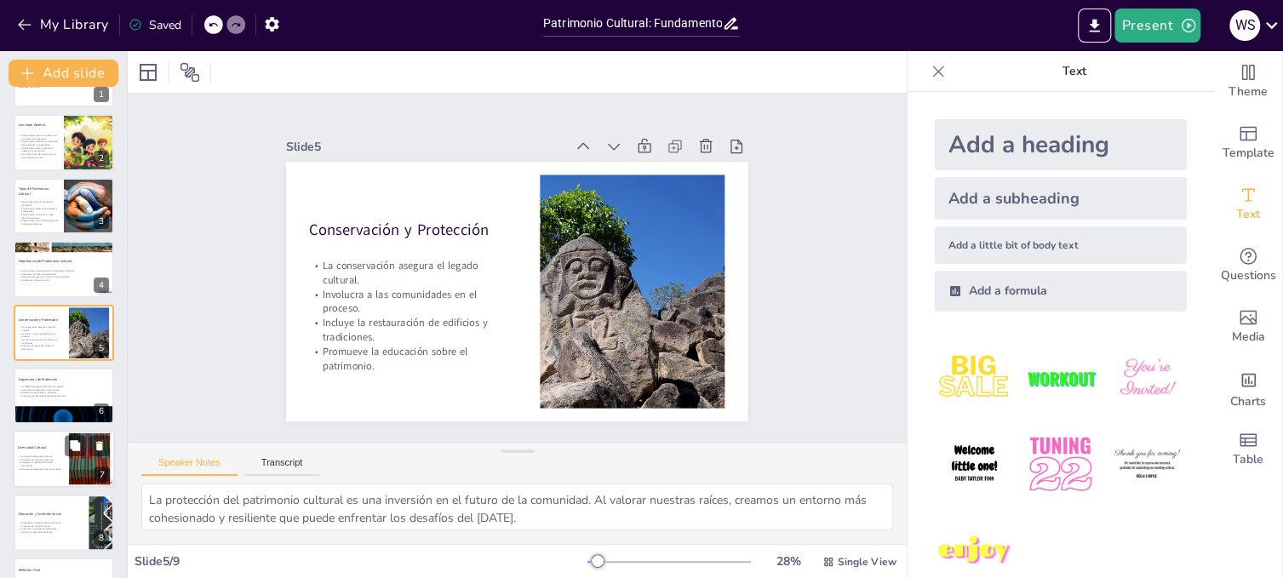
click at [24, 458] on p "Enriquecer la memoria colectiva." at bounding box center [41, 459] width 46 height 3
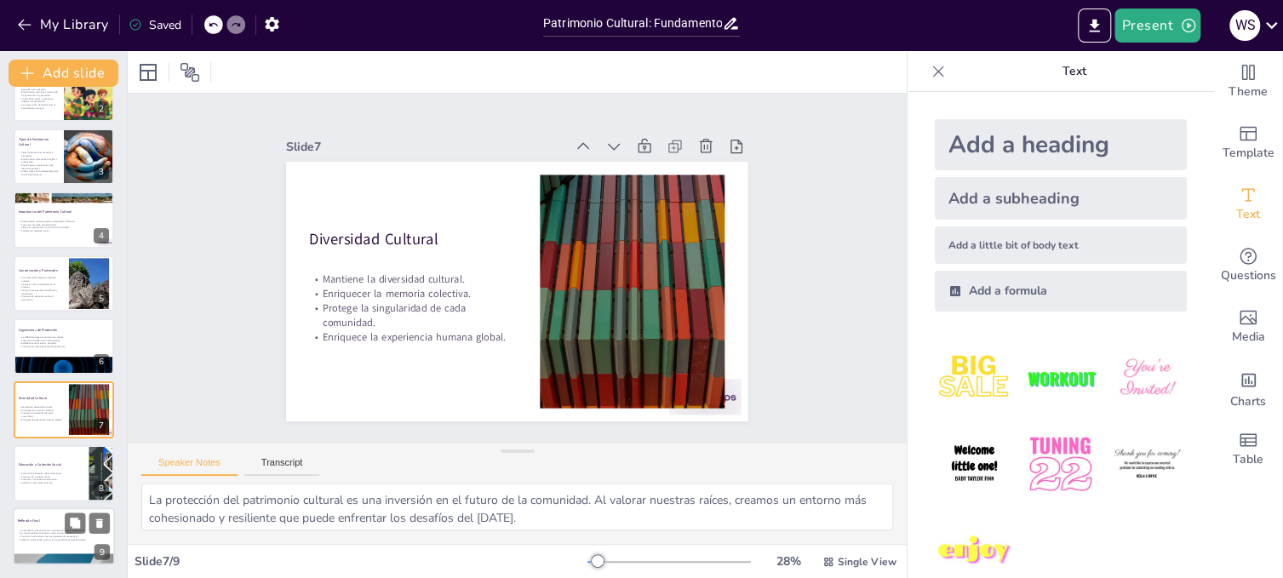
click at [22, 529] on p "La protección del patrimonio construye un futuro cohesionado." at bounding box center [64, 530] width 92 height 3
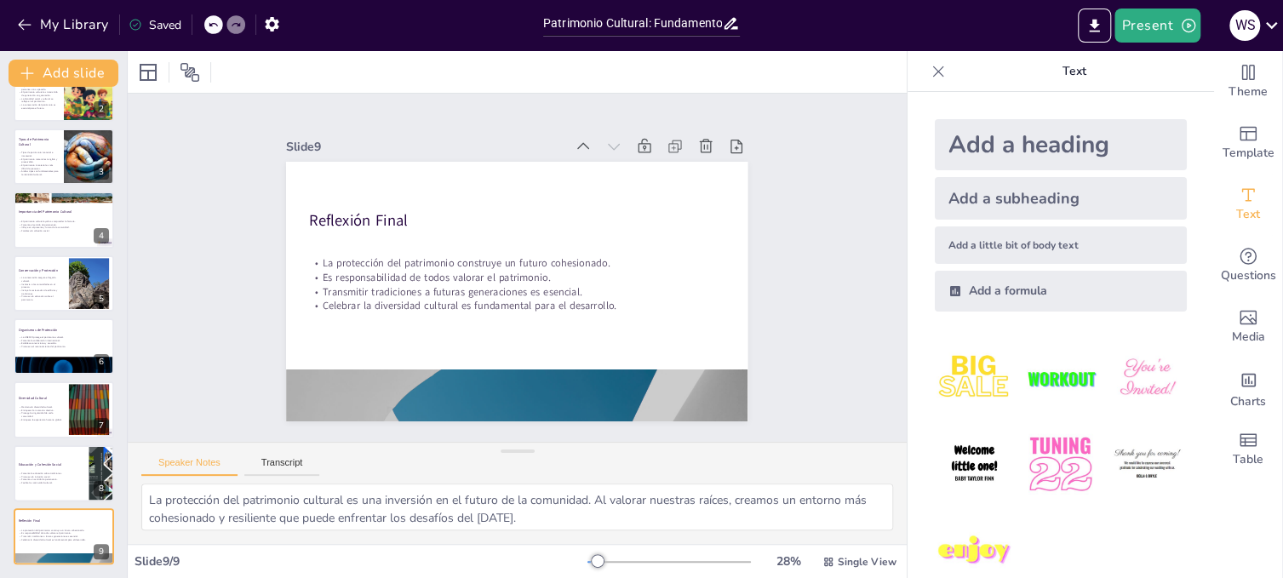
scroll to position [0, 0]
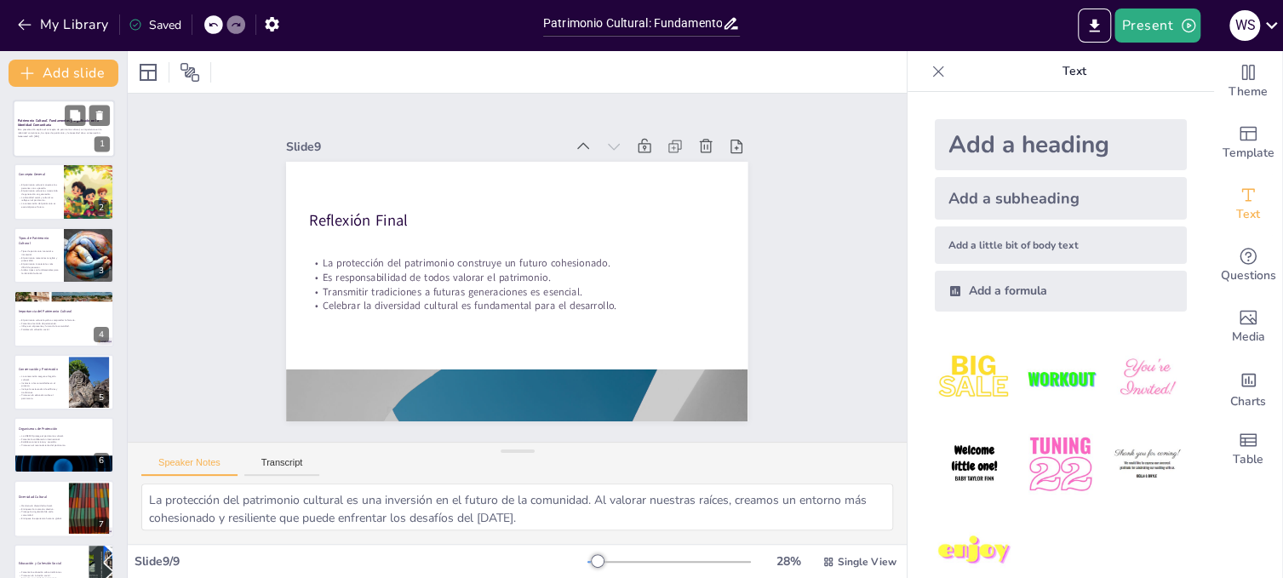
click at [25, 125] on strong "Patrimonio Cultural: Fundamentos y Significado en la Identidad Comunitaria" at bounding box center [58, 122] width 81 height 9
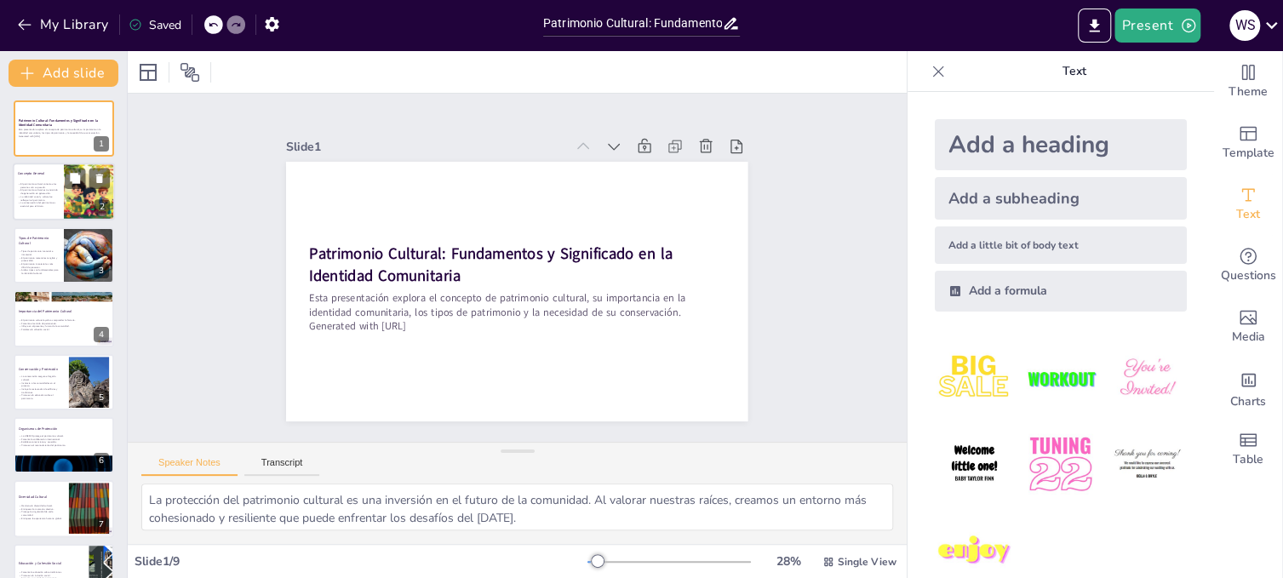
click at [24, 197] on p "La identidad social y cultural se refleja en el patrimonio." at bounding box center [38, 199] width 41 height 6
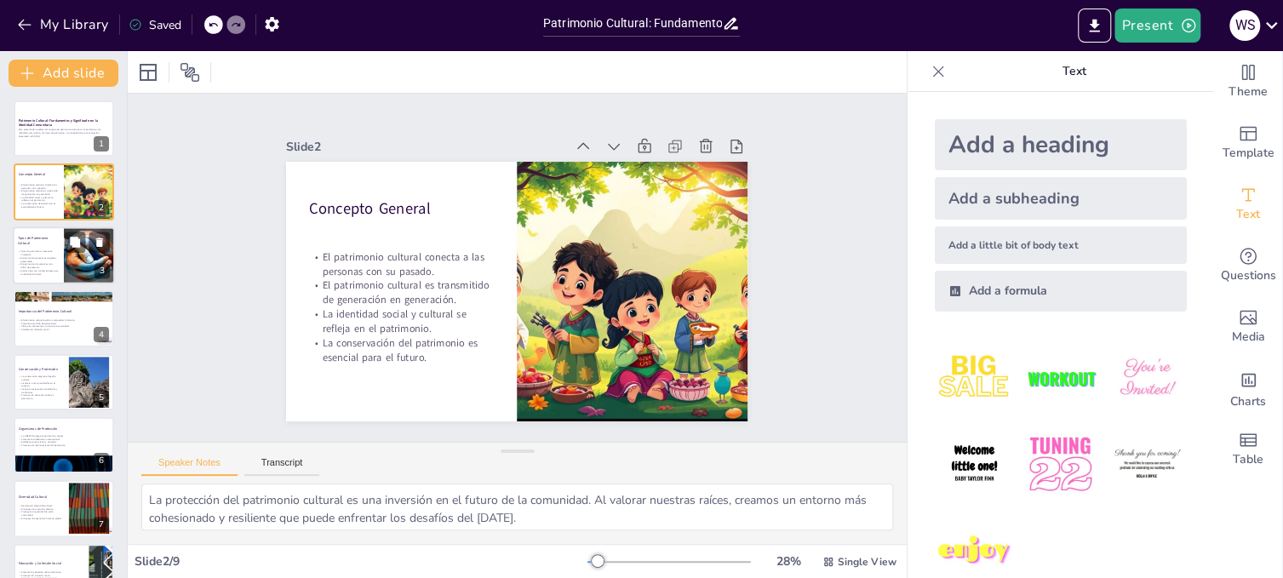
click at [22, 253] on p "Tipos de patrimonio: material e inmaterial." at bounding box center [38, 252] width 41 height 6
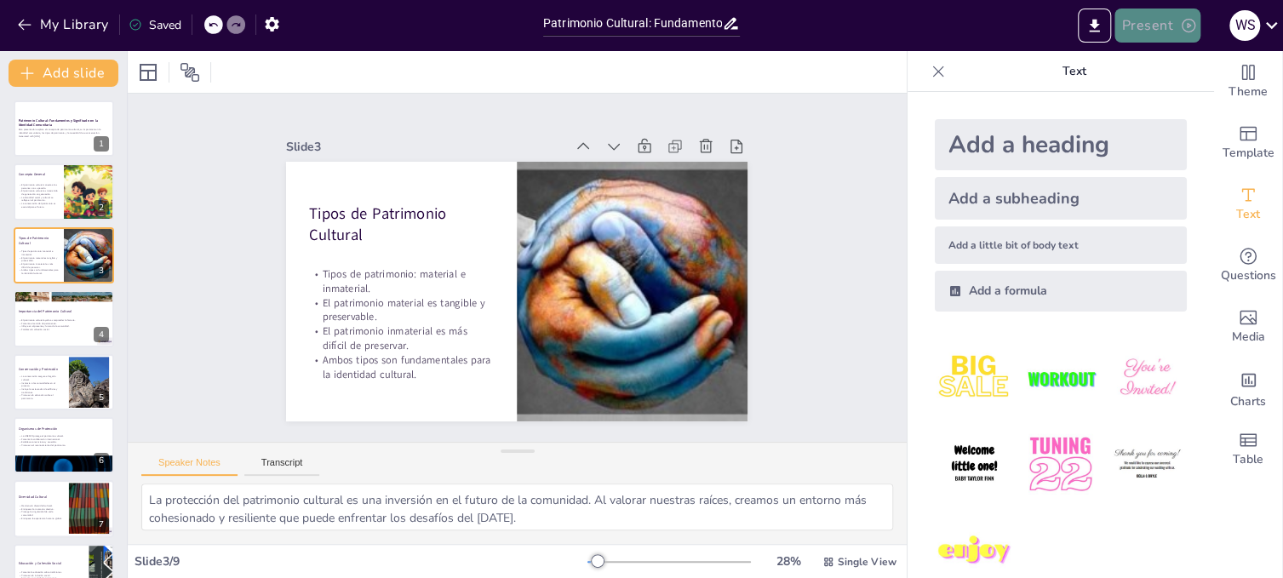
click at [1161, 17] on button "Present" at bounding box center [1156, 26] width 85 height 34
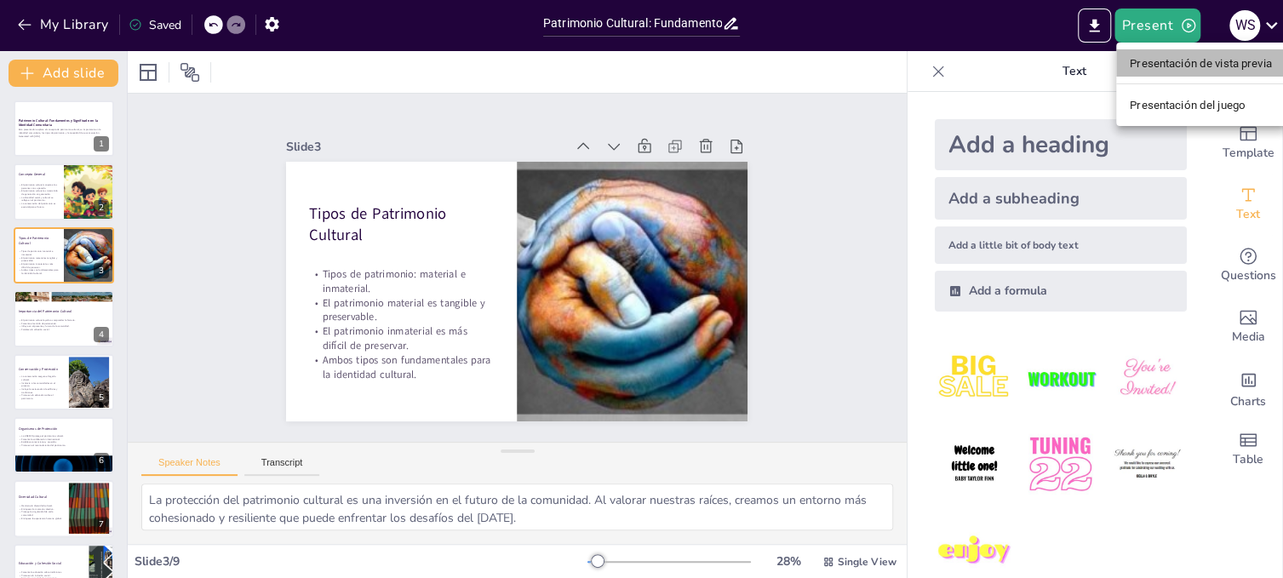
click at [1162, 60] on font "Presentación de vista previa" at bounding box center [1200, 63] width 142 height 13
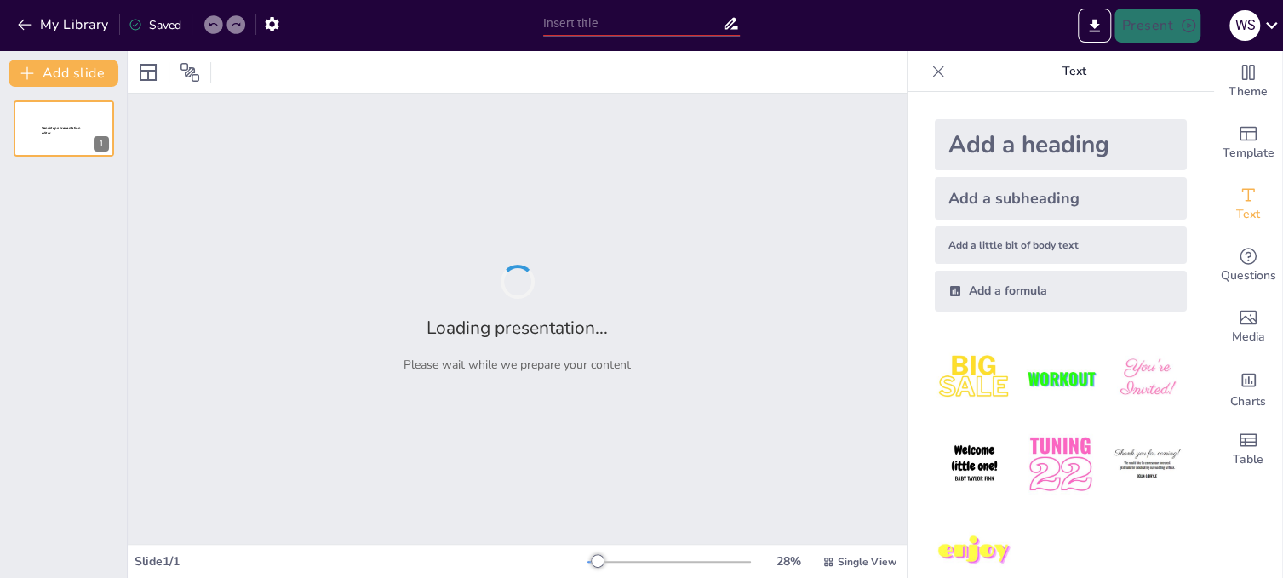
type input "Patrimonio Cultural: Fundamentos y Significado en la Identidad Comunitaria"
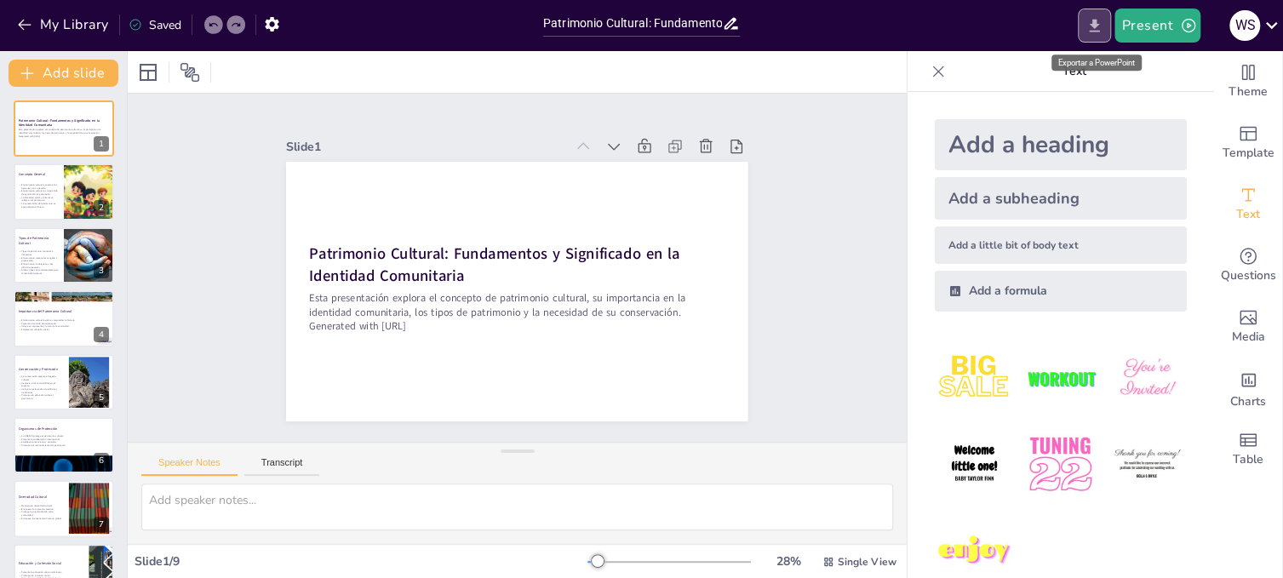
click at [1099, 21] on icon "Export to PowerPoint" at bounding box center [1094, 26] width 18 height 18
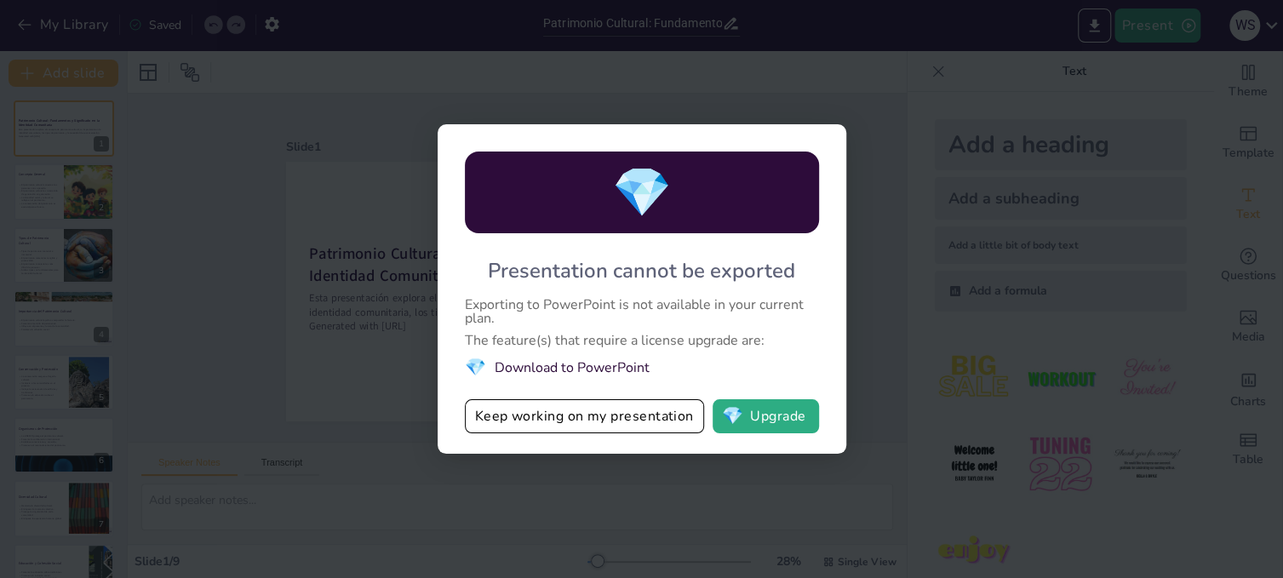
click at [871, 136] on div "💎 Presentation cannot be exported Exporting to PowerPoint is not available in y…" at bounding box center [641, 289] width 1283 height 578
click at [885, 165] on div "💎 Presentation cannot be exported Exporting to PowerPoint is not available in y…" at bounding box center [641, 289] width 1283 height 578
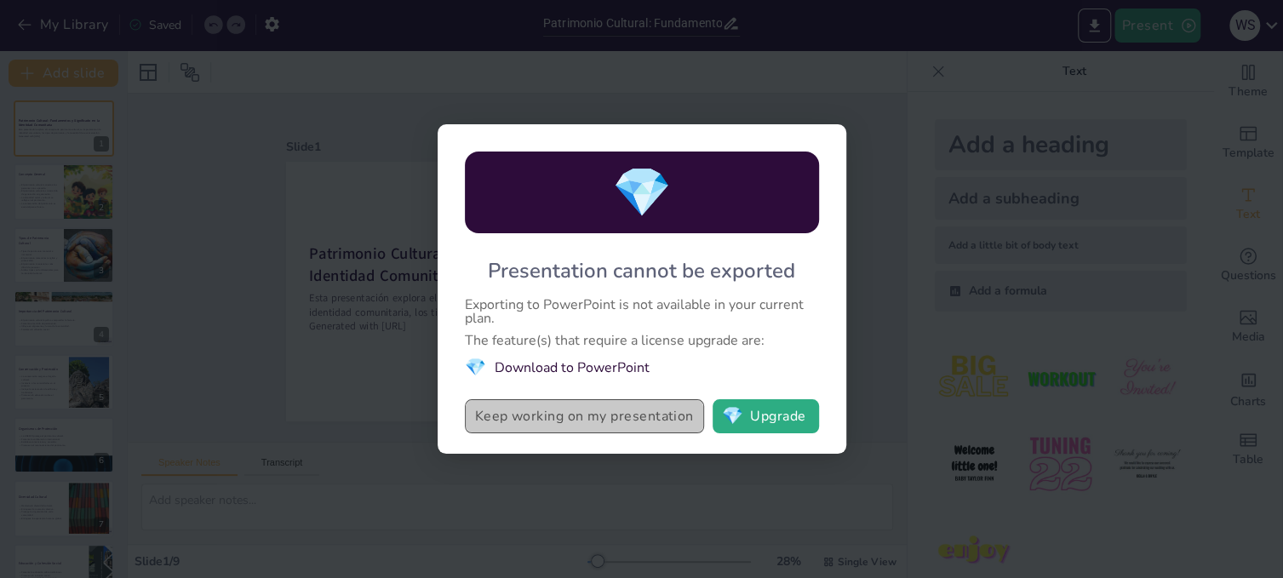
click at [534, 416] on button "Keep working on my presentation" at bounding box center [584, 416] width 239 height 34
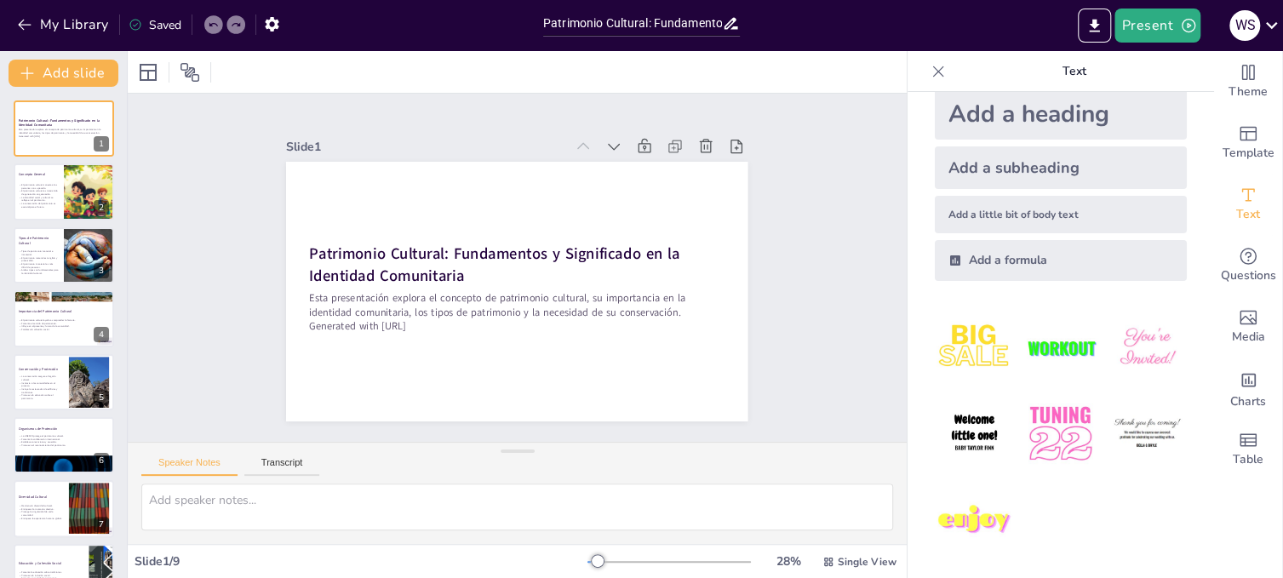
scroll to position [31, 0]
click at [167, 17] on div "Saved" at bounding box center [155, 25] width 53 height 16
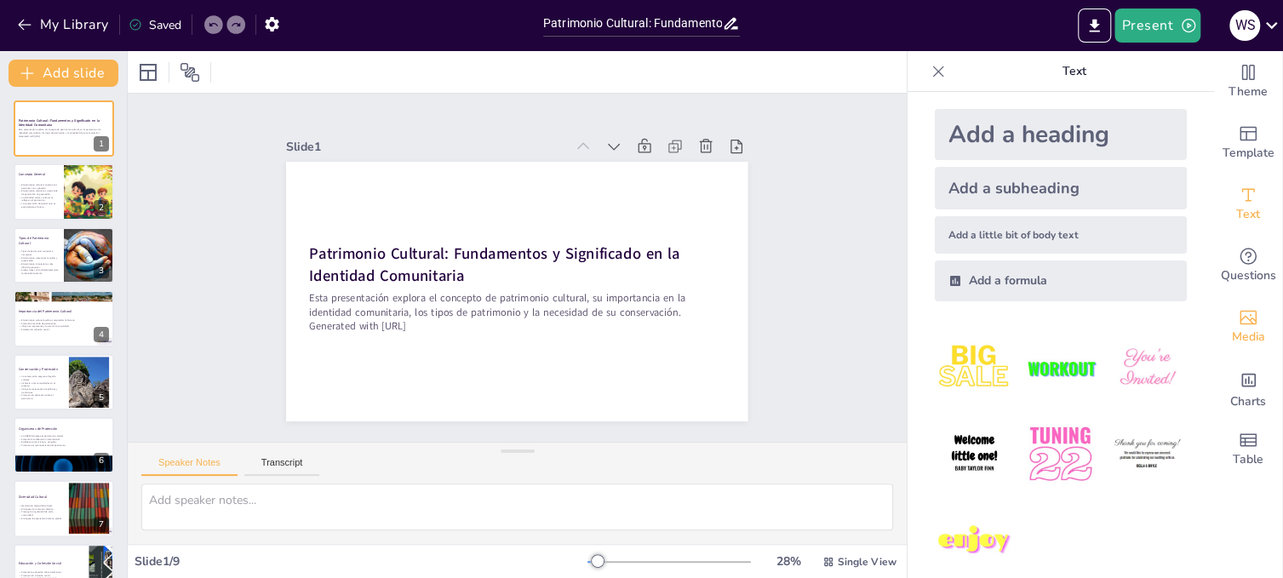
scroll to position [0, 0]
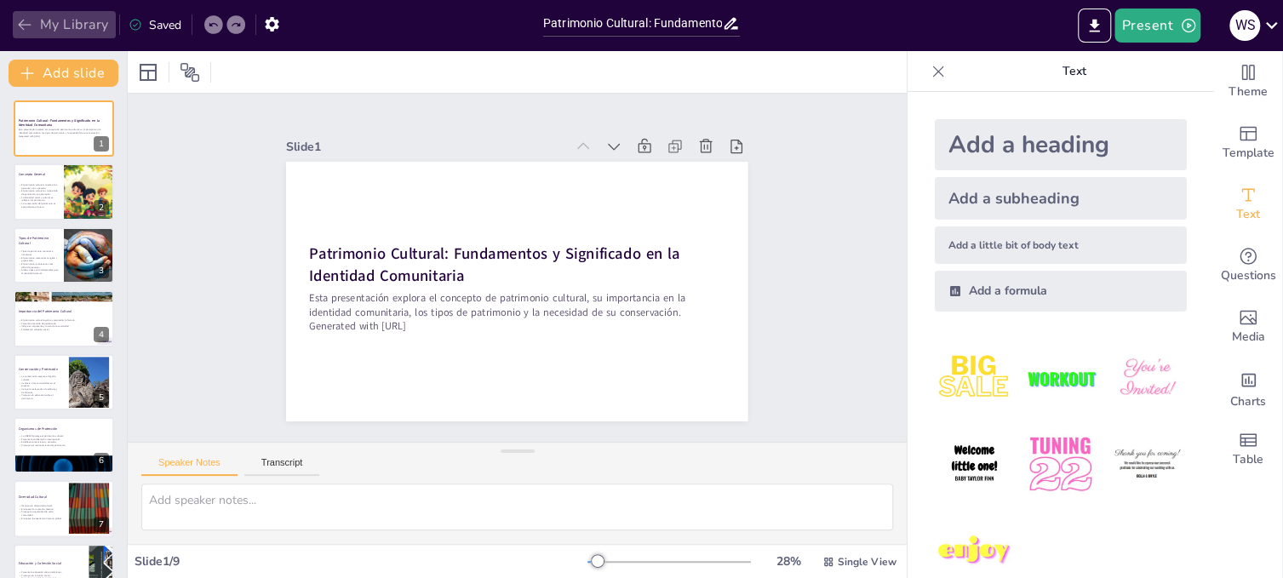
click at [59, 17] on button "My Library" at bounding box center [64, 24] width 103 height 27
